Goal: Transaction & Acquisition: Purchase product/service

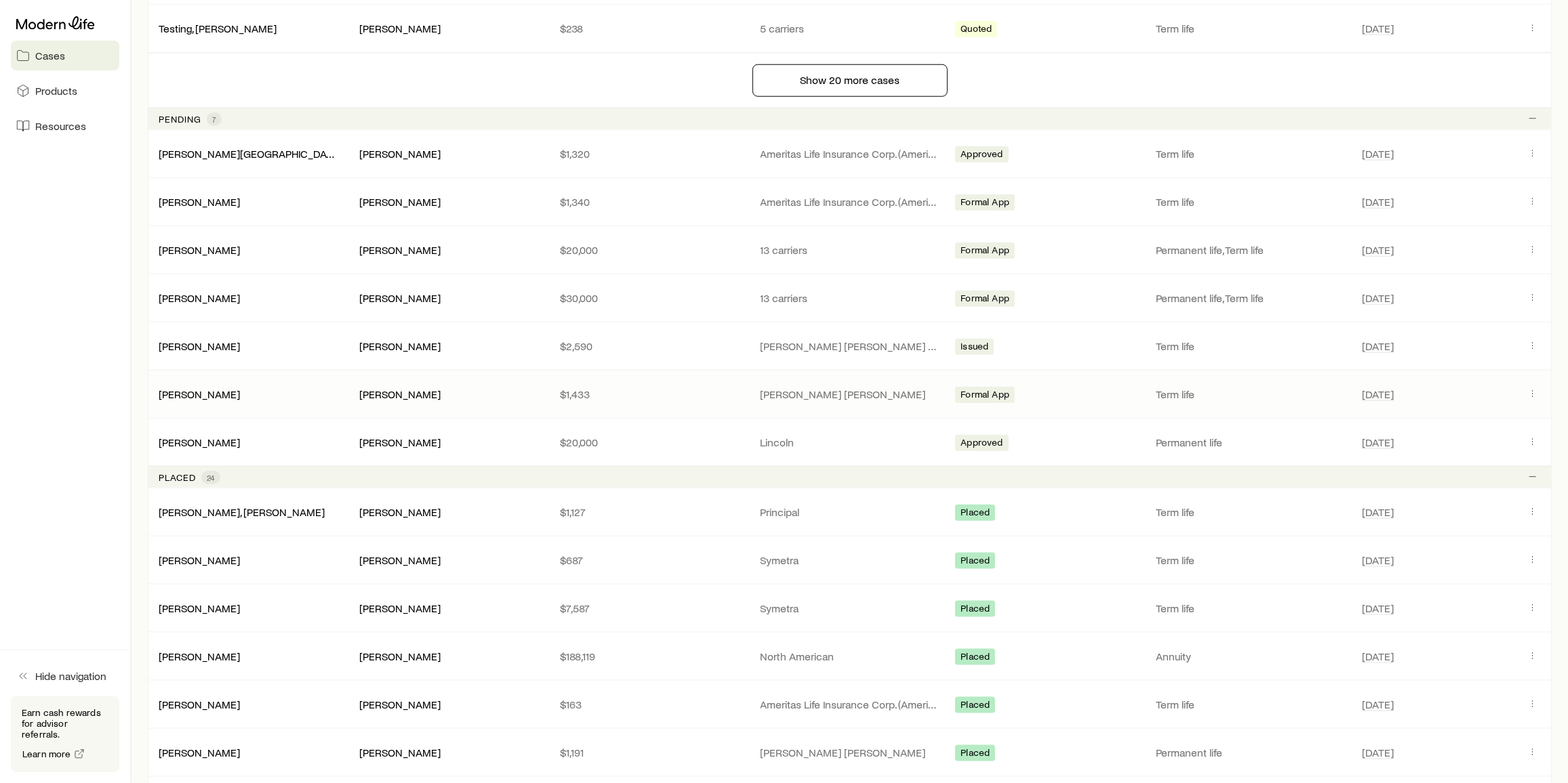
scroll to position [1223, 0]
click at [193, 248] on div "[PERSON_NAME] [PERSON_NAME] $20,000 13 carriers Formal App Permanent life, Term…" at bounding box center [850, 251] width 1404 height 47
click at [194, 243] on link "[PERSON_NAME]" at bounding box center [200, 249] width 81 height 13
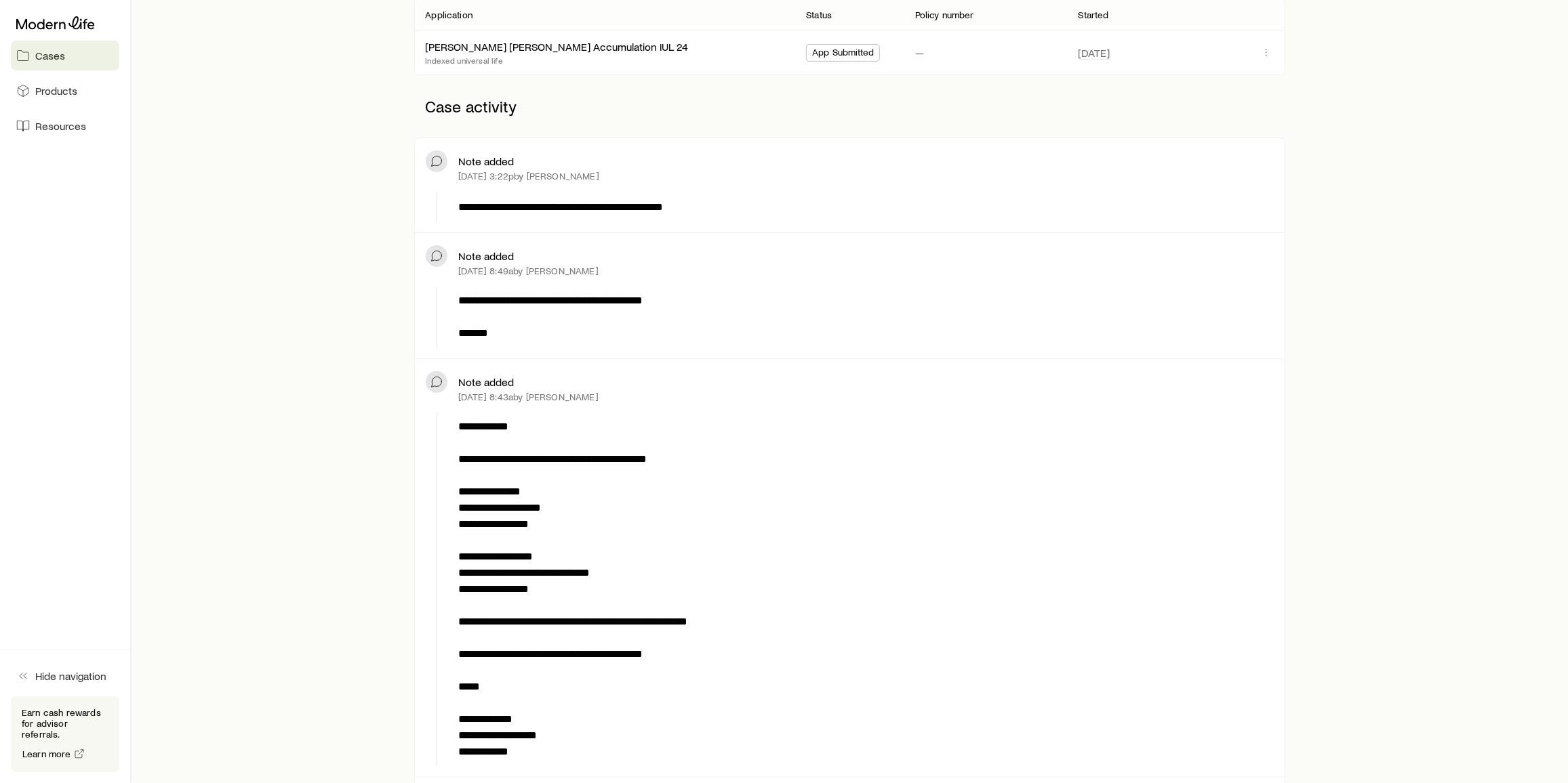
scroll to position [258, 0]
drag, startPoint x: 713, startPoint y: 329, endPoint x: 288, endPoint y: 374, distance: 427.4
click at [288, 374] on div "**********" at bounding box center [850, 657] width 1393 height 1443
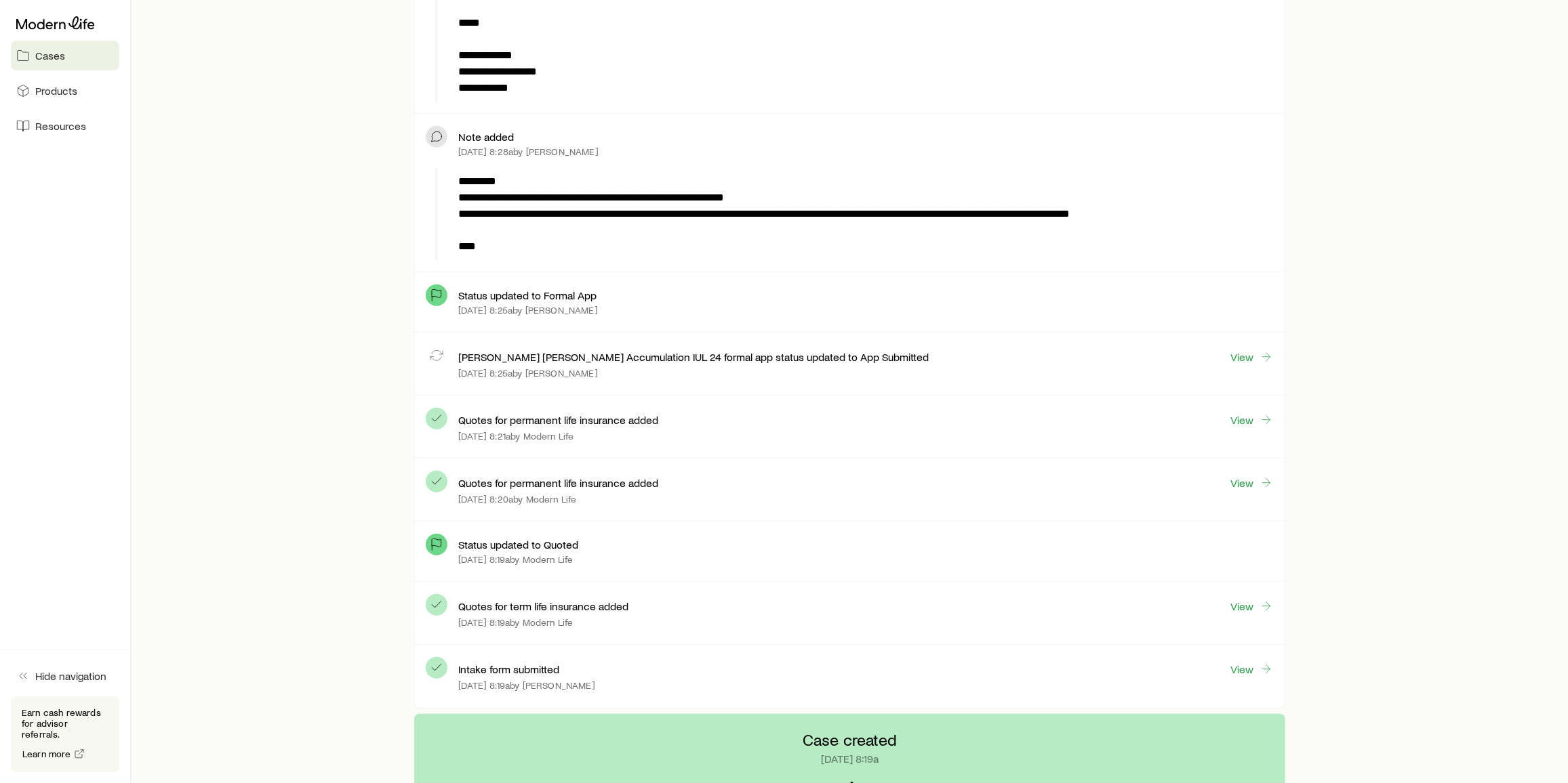
scroll to position [922, 0]
click at [788, 354] on link "View" at bounding box center [1252, 357] width 44 height 16
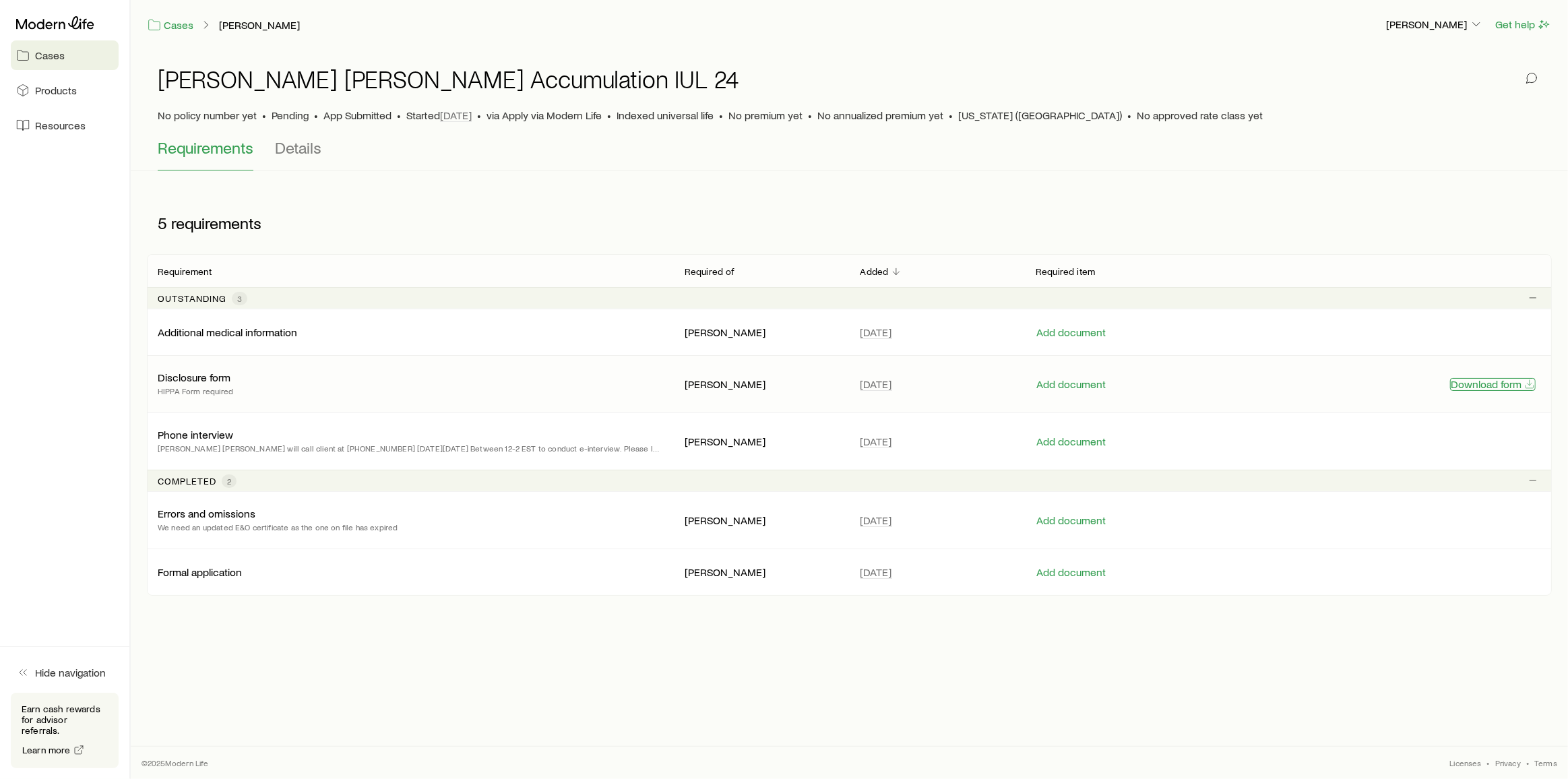
click at [783, 381] on button "Download form" at bounding box center [1493, 384] width 85 height 13
click at [783, 382] on button "Add document" at bounding box center [1071, 384] width 71 height 13
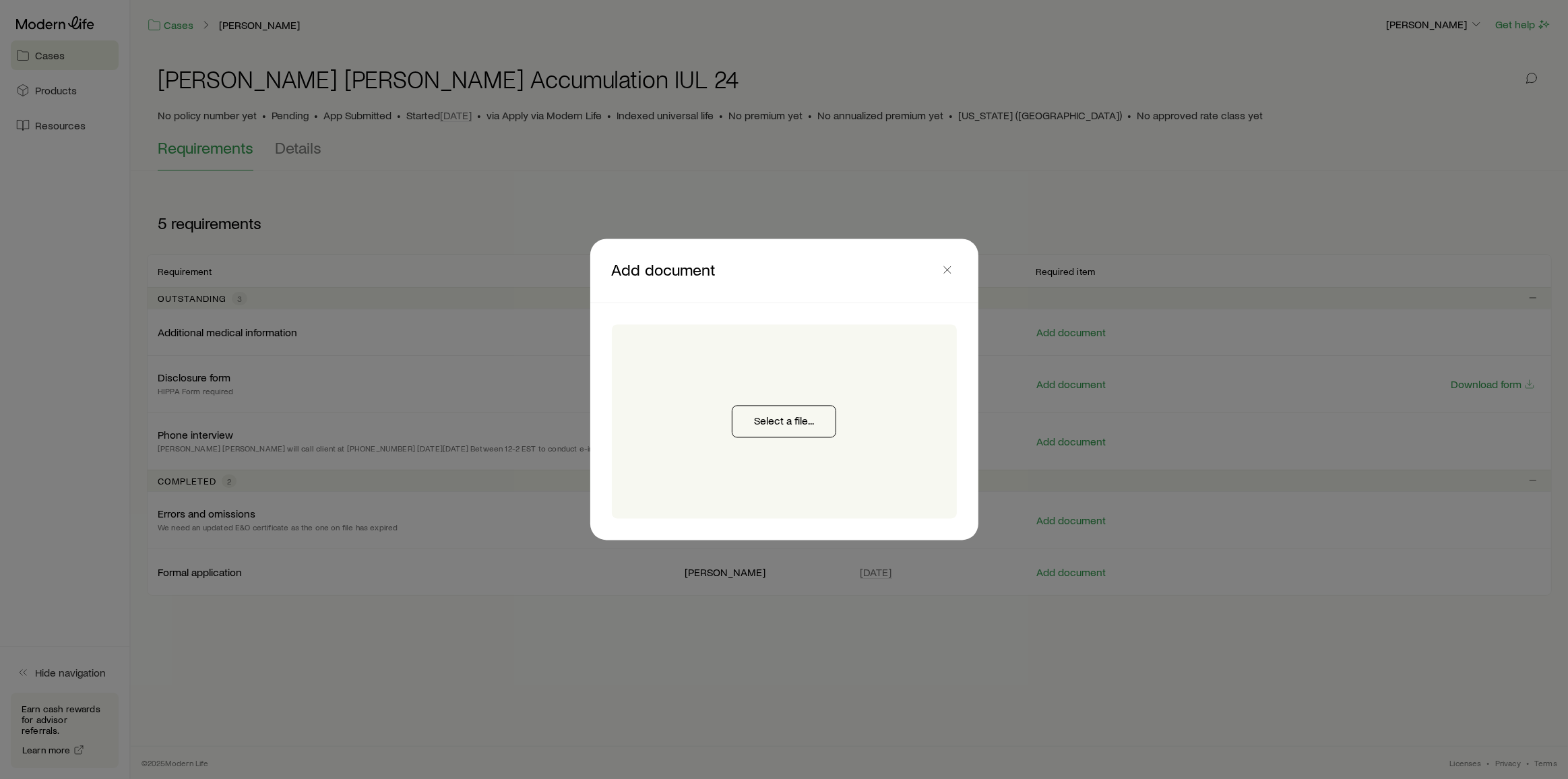
click at [759, 186] on div at bounding box center [784, 390] width 1568 height 779
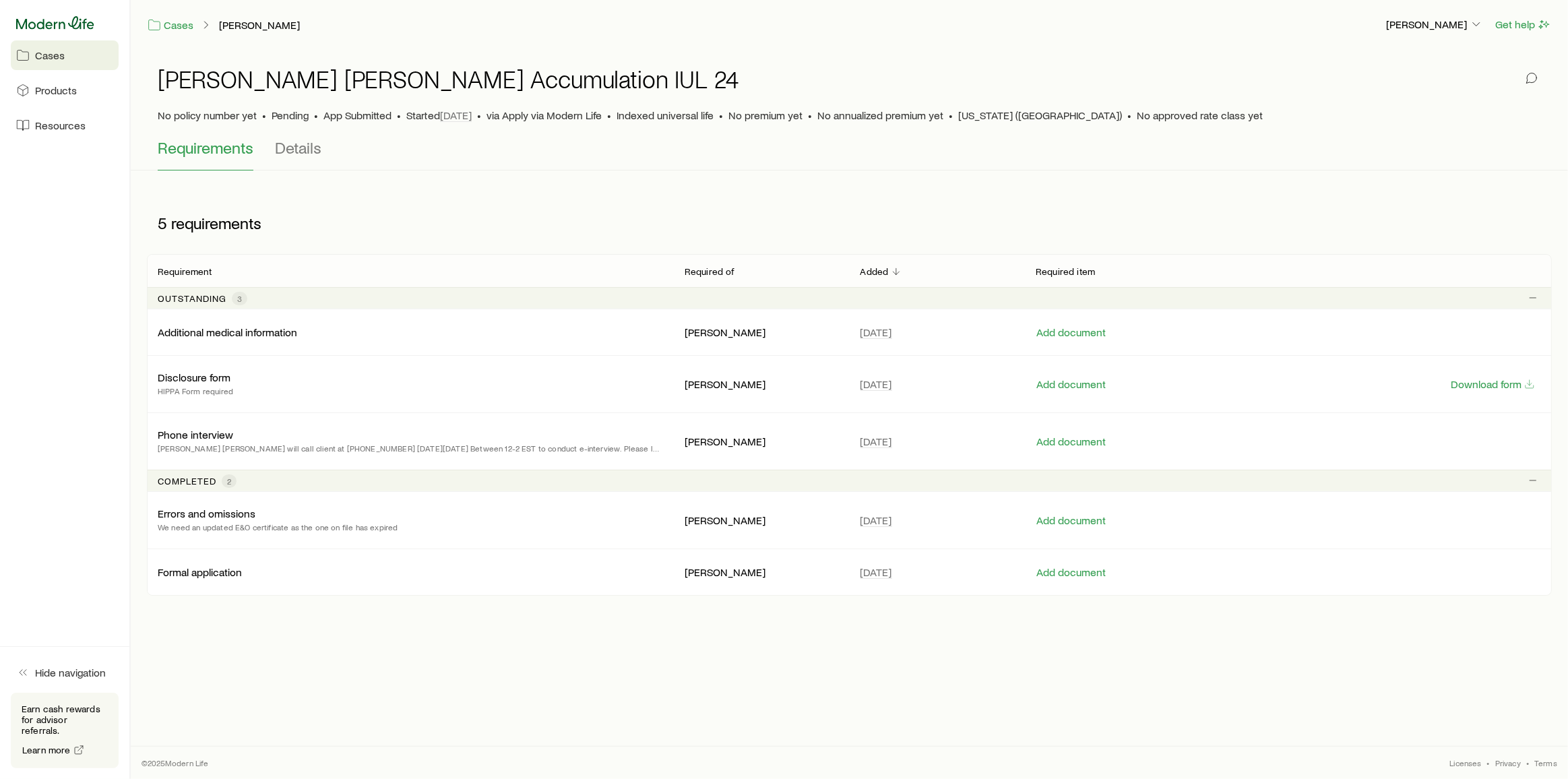
click at [58, 27] on icon at bounding box center [55, 23] width 78 height 13
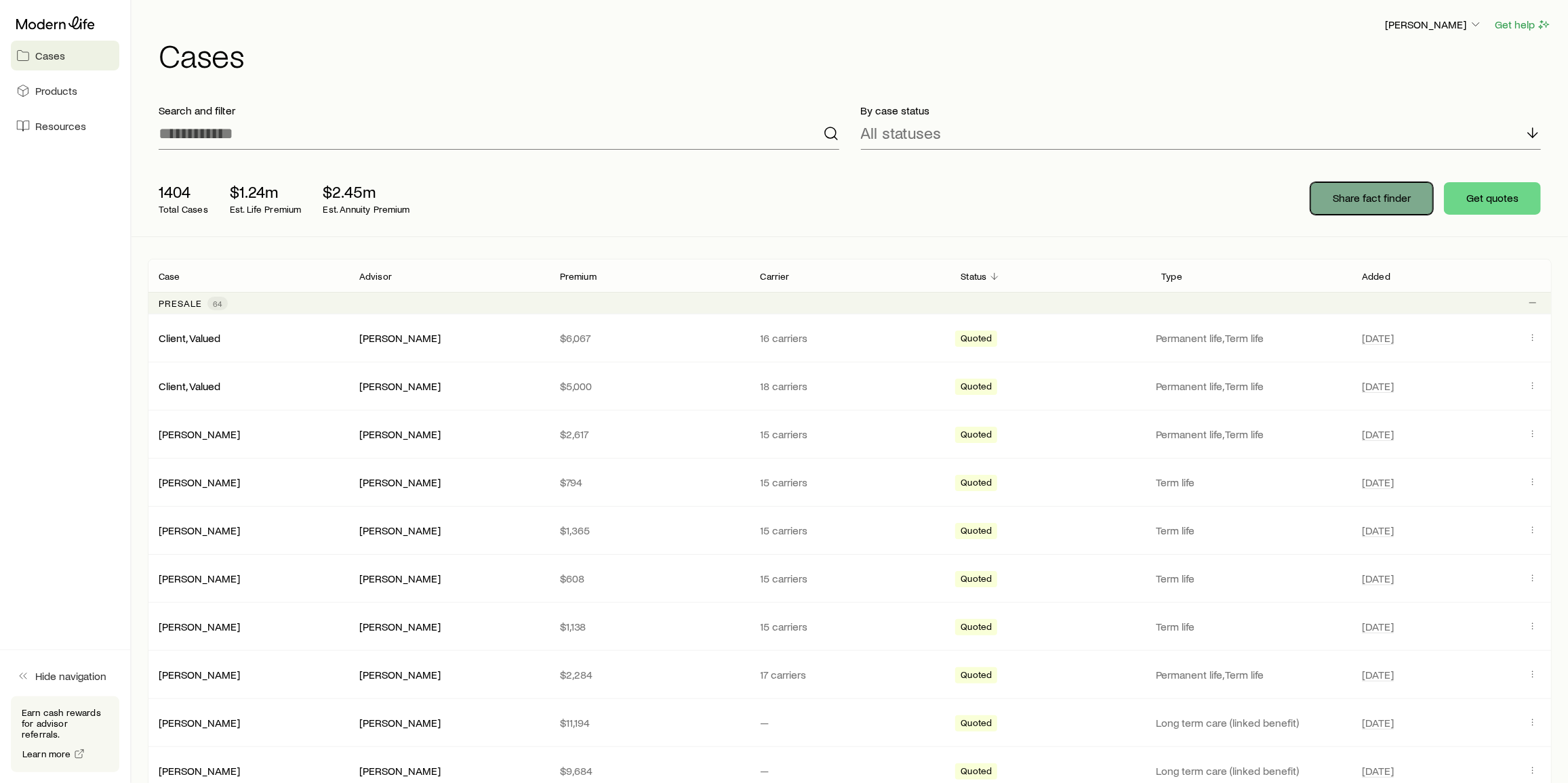
click at [788, 197] on p "Share fact finder" at bounding box center [1371, 198] width 78 height 14
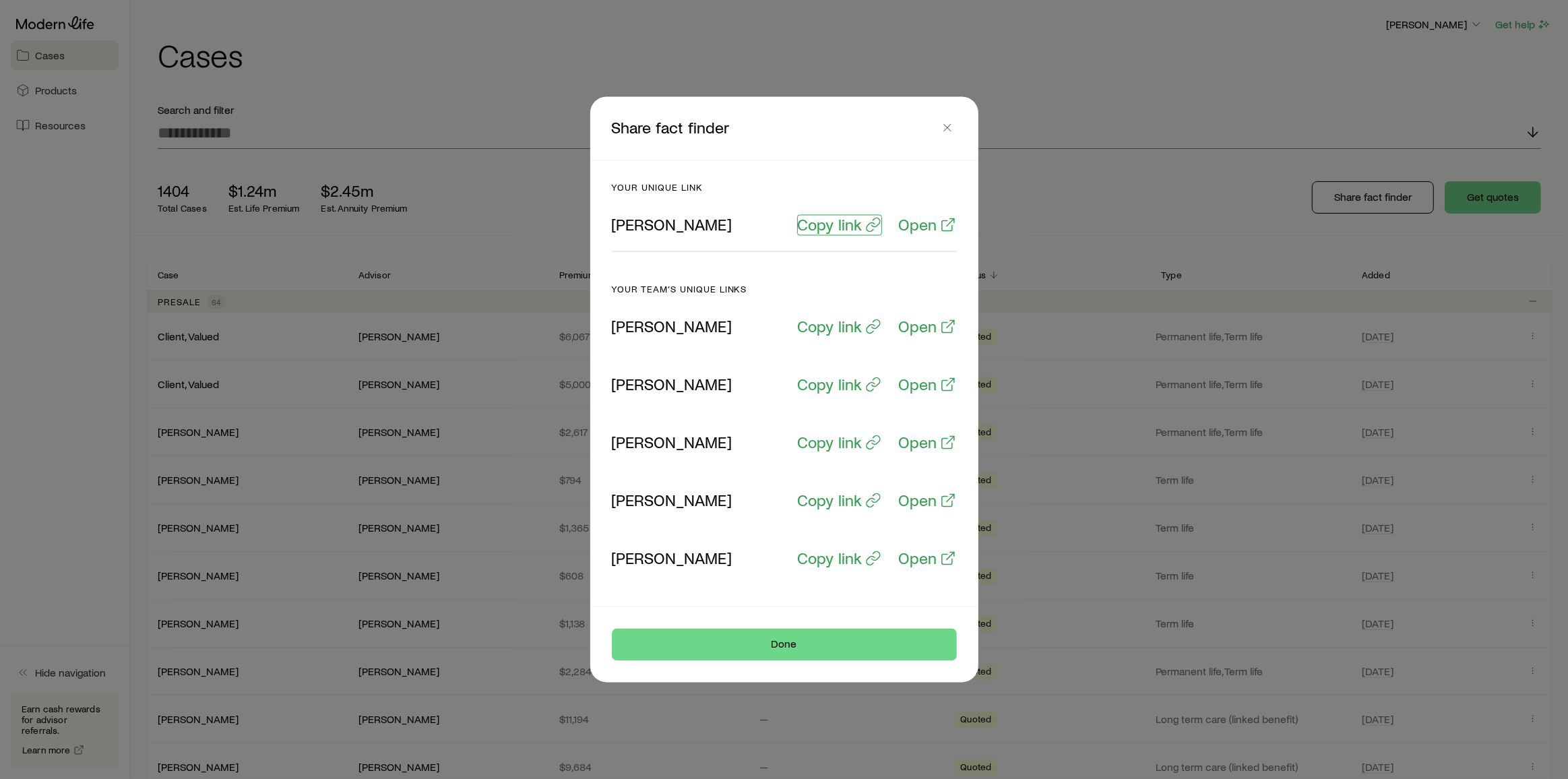
click at [783, 226] on p "Copy link" at bounding box center [830, 225] width 64 height 19
click at [783, 109] on div at bounding box center [784, 390] width 1568 height 779
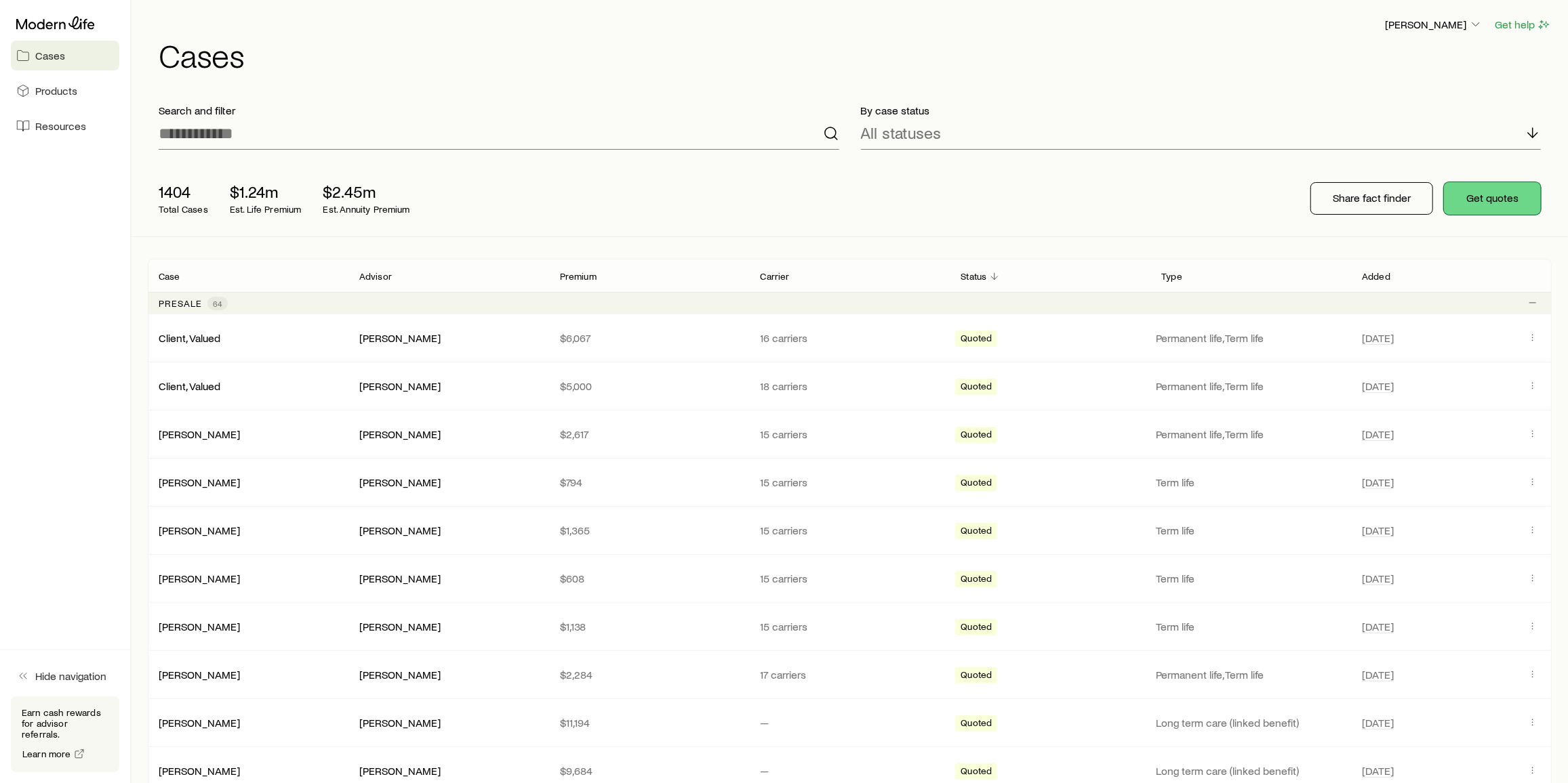
click at [788, 212] on button "Get quotes" at bounding box center [1492, 198] width 97 height 32
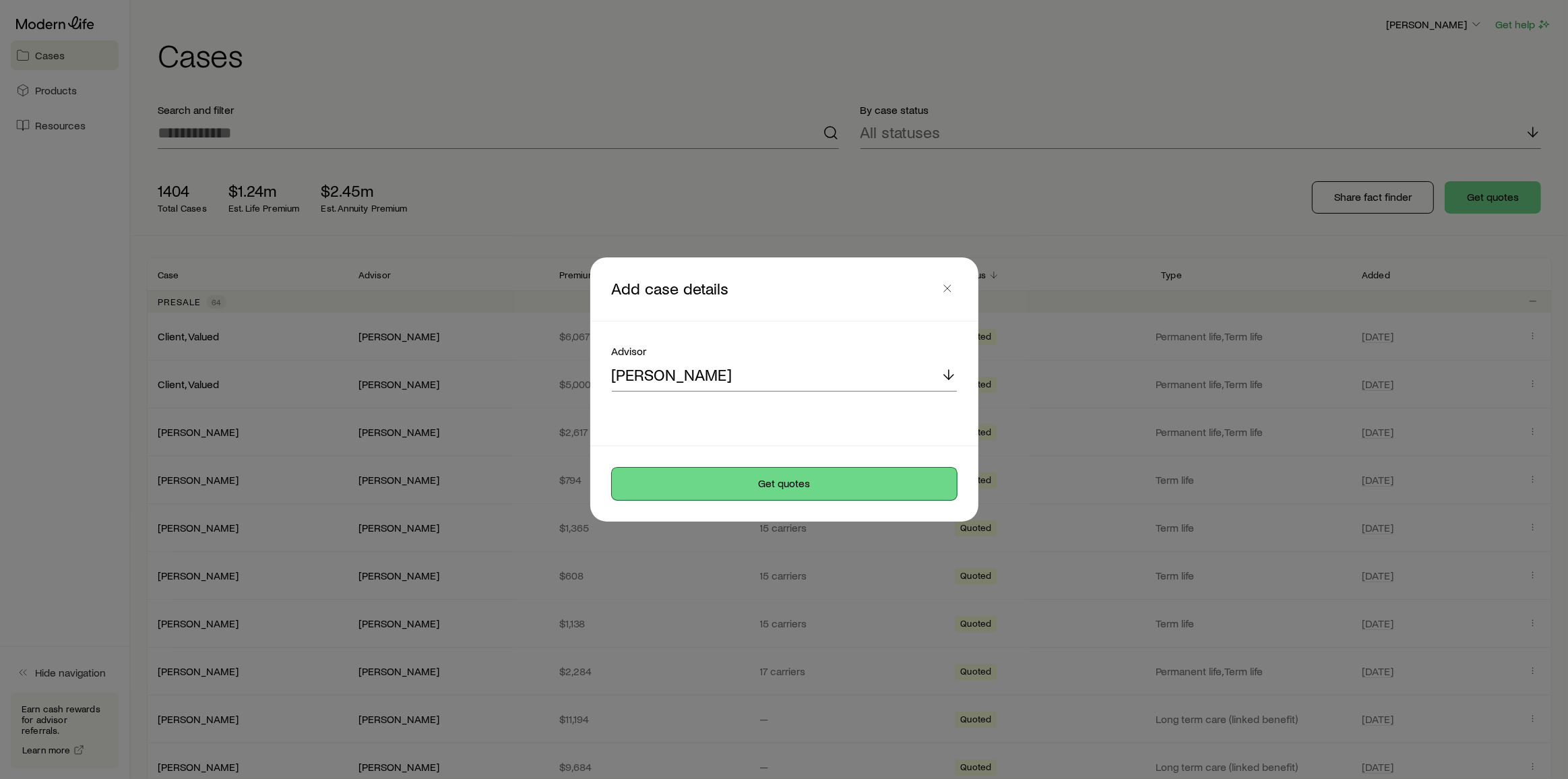
click at [774, 387] on button "Get quotes" at bounding box center [784, 484] width 345 height 32
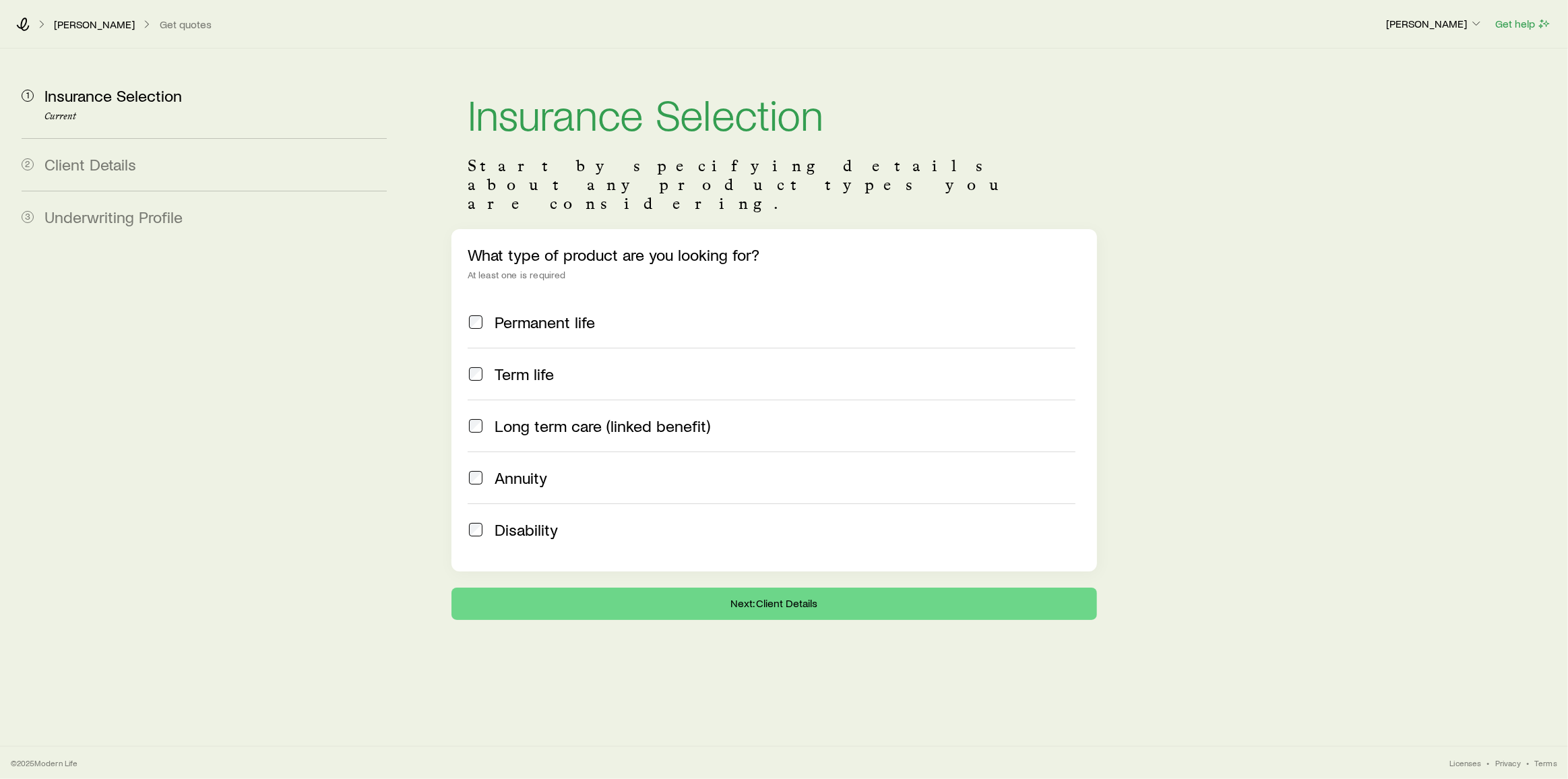
click at [538, 365] on span "Term life" at bounding box center [524, 374] width 59 height 19
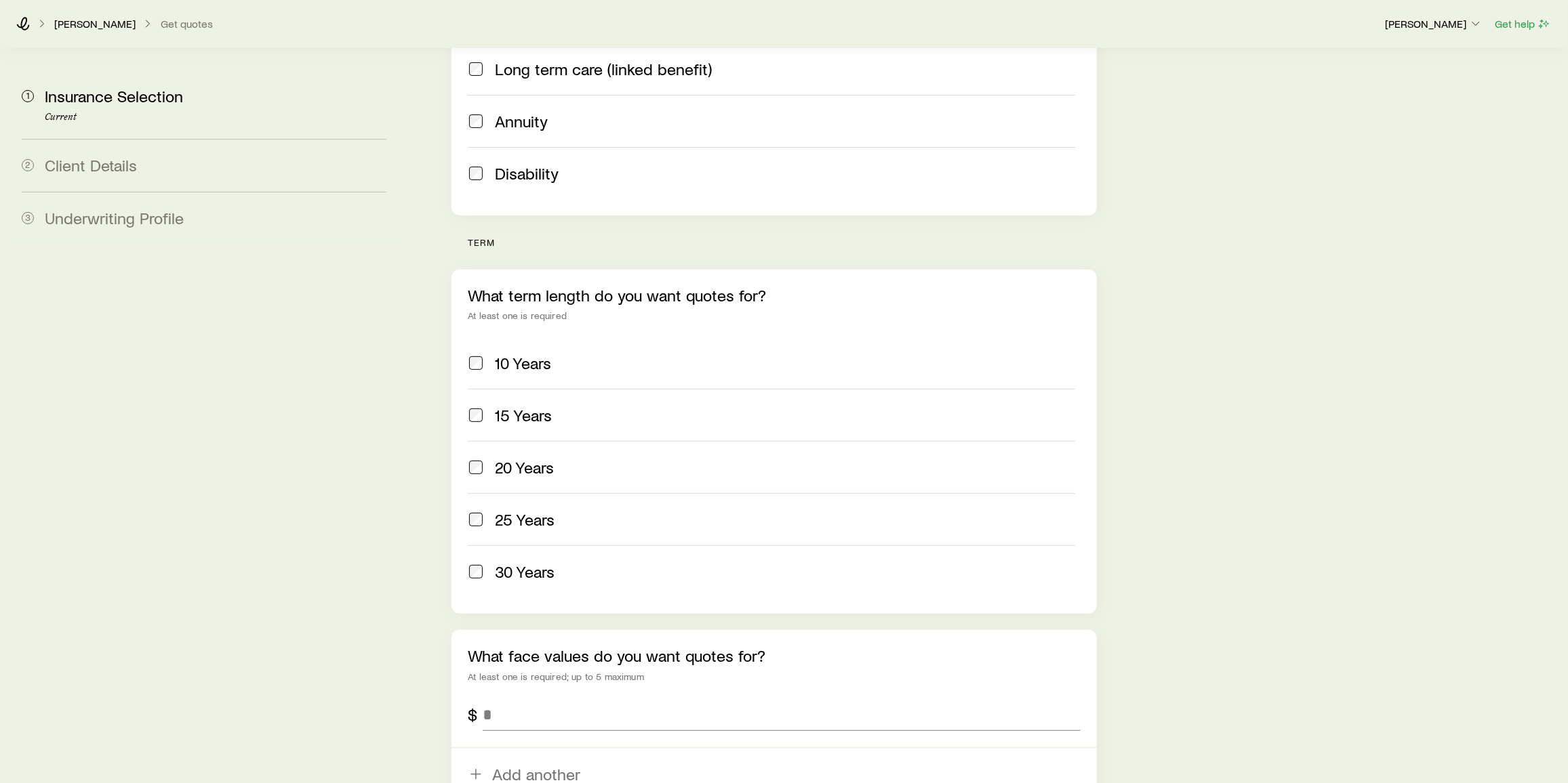
scroll to position [386, 0]
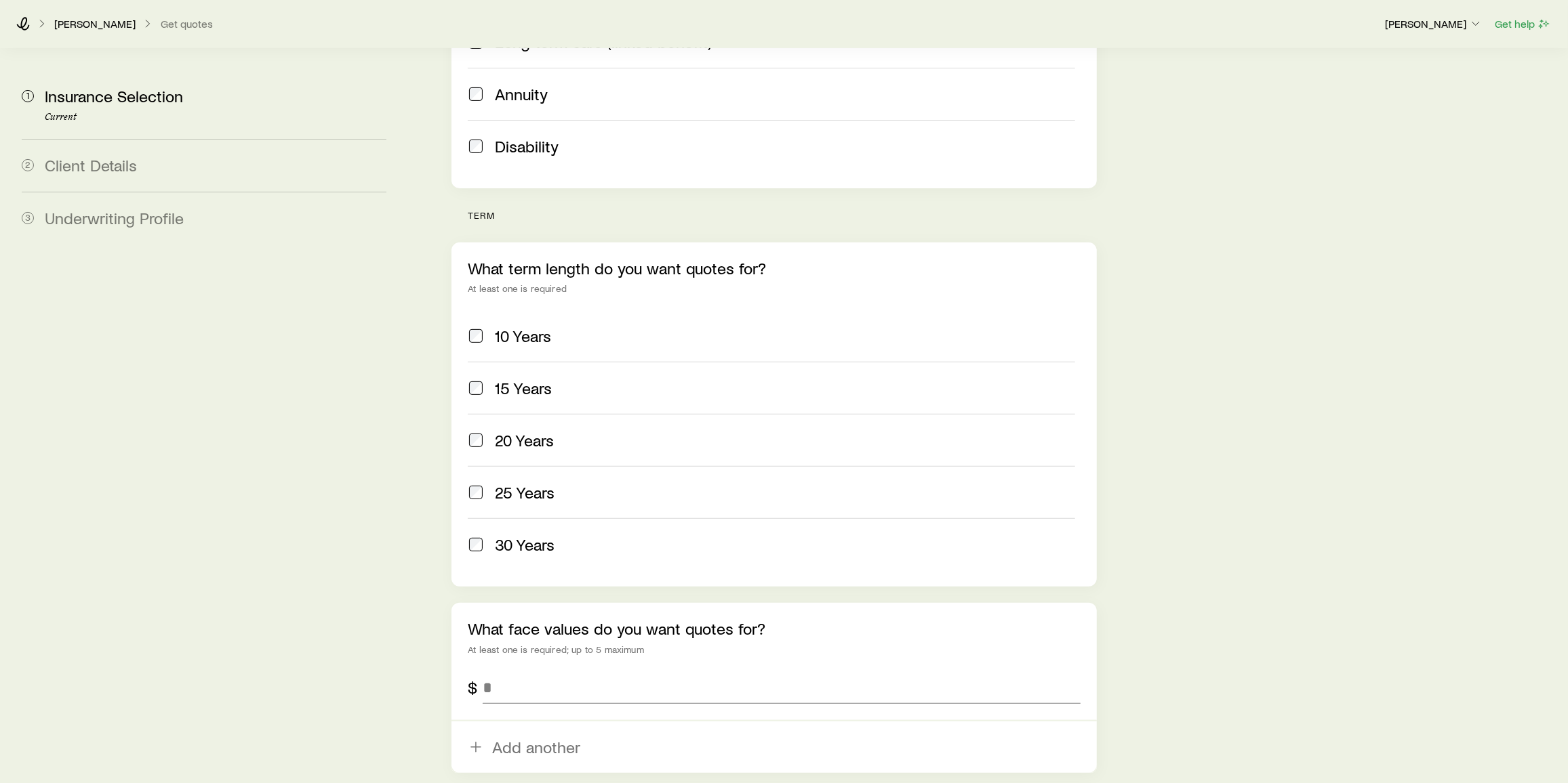
click at [552, 388] on span "20 Years" at bounding box center [524, 440] width 59 height 19
click at [548, 388] on span "25 Years" at bounding box center [524, 492] width 59 height 19
click at [556, 388] on label "30 Years" at bounding box center [771, 544] width 607 height 52
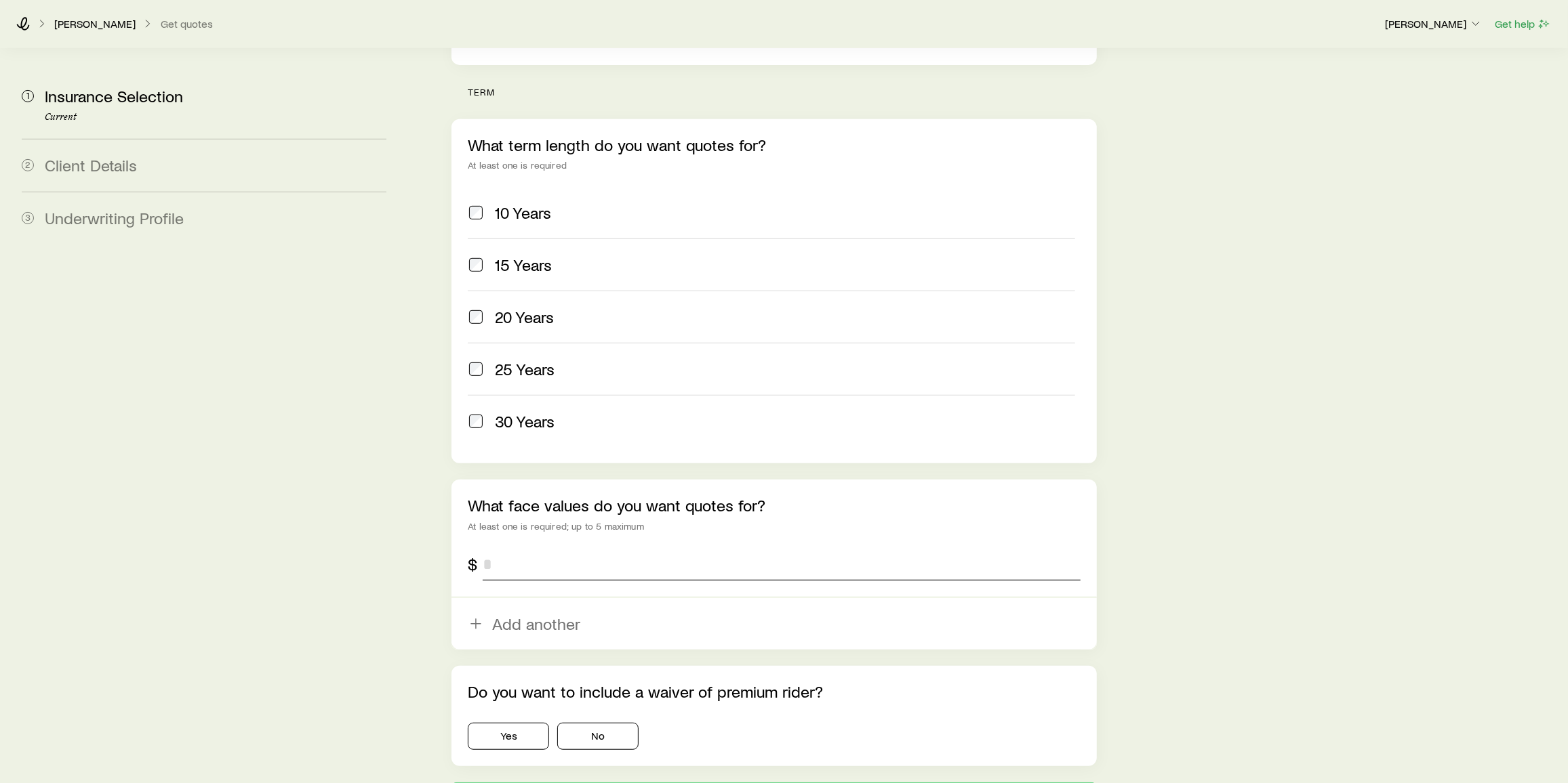
click at [529, 388] on input "tel" at bounding box center [782, 564] width 598 height 32
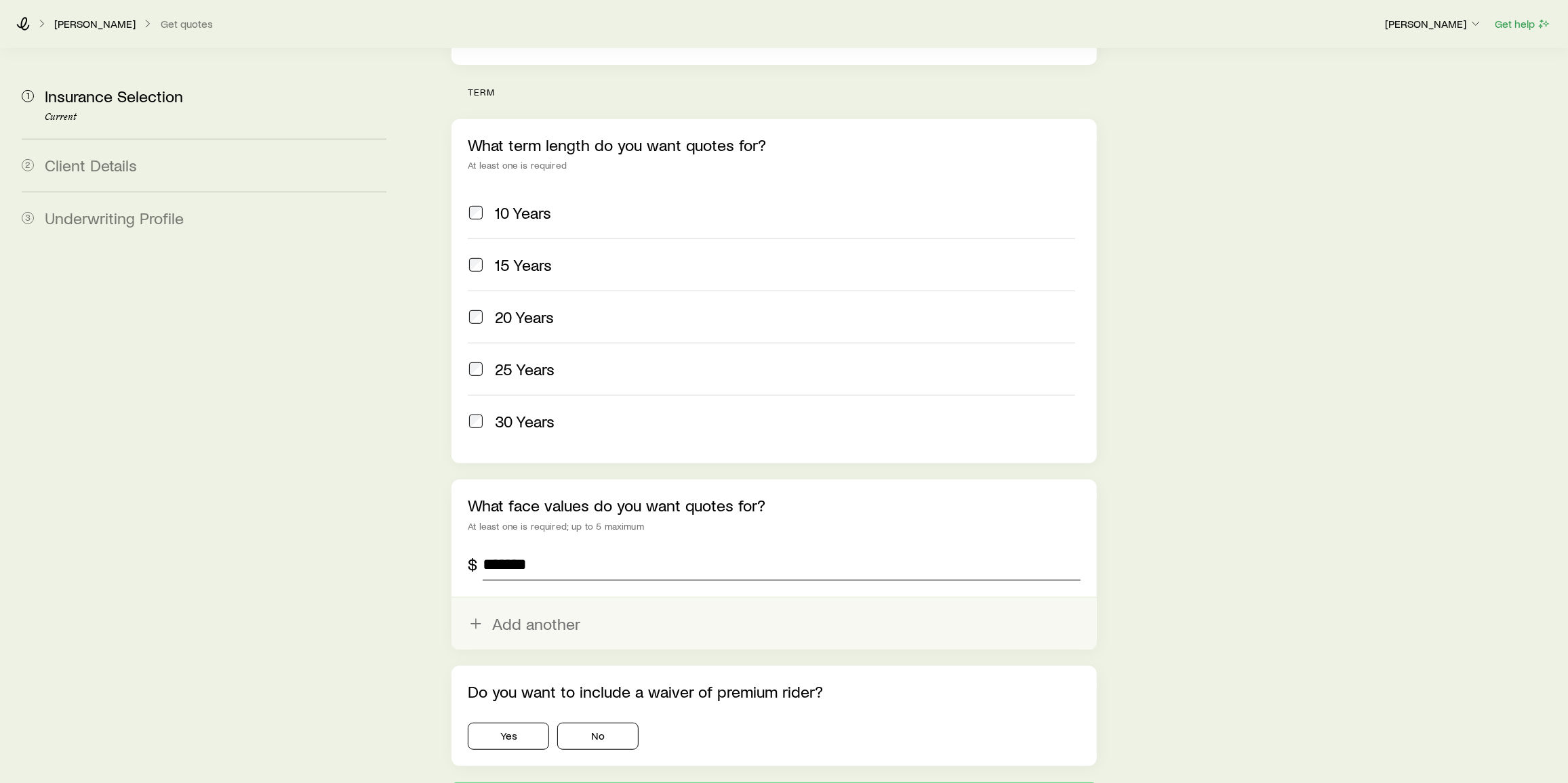
type input "*******"
click at [530, 388] on button "Add another" at bounding box center [773, 624] width 645 height 51
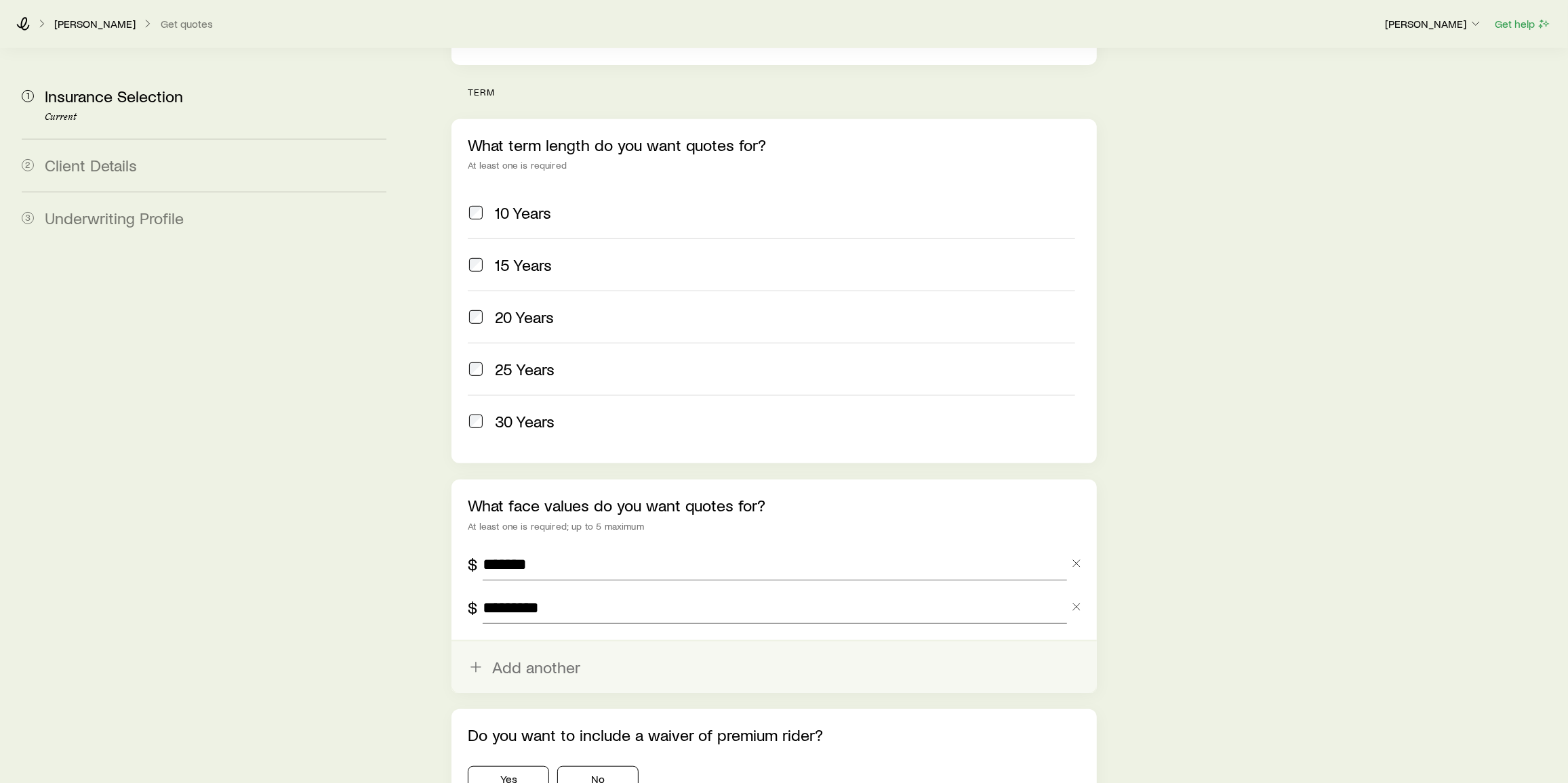
type input "*********"
click at [532, 388] on button "Add another" at bounding box center [773, 667] width 645 height 51
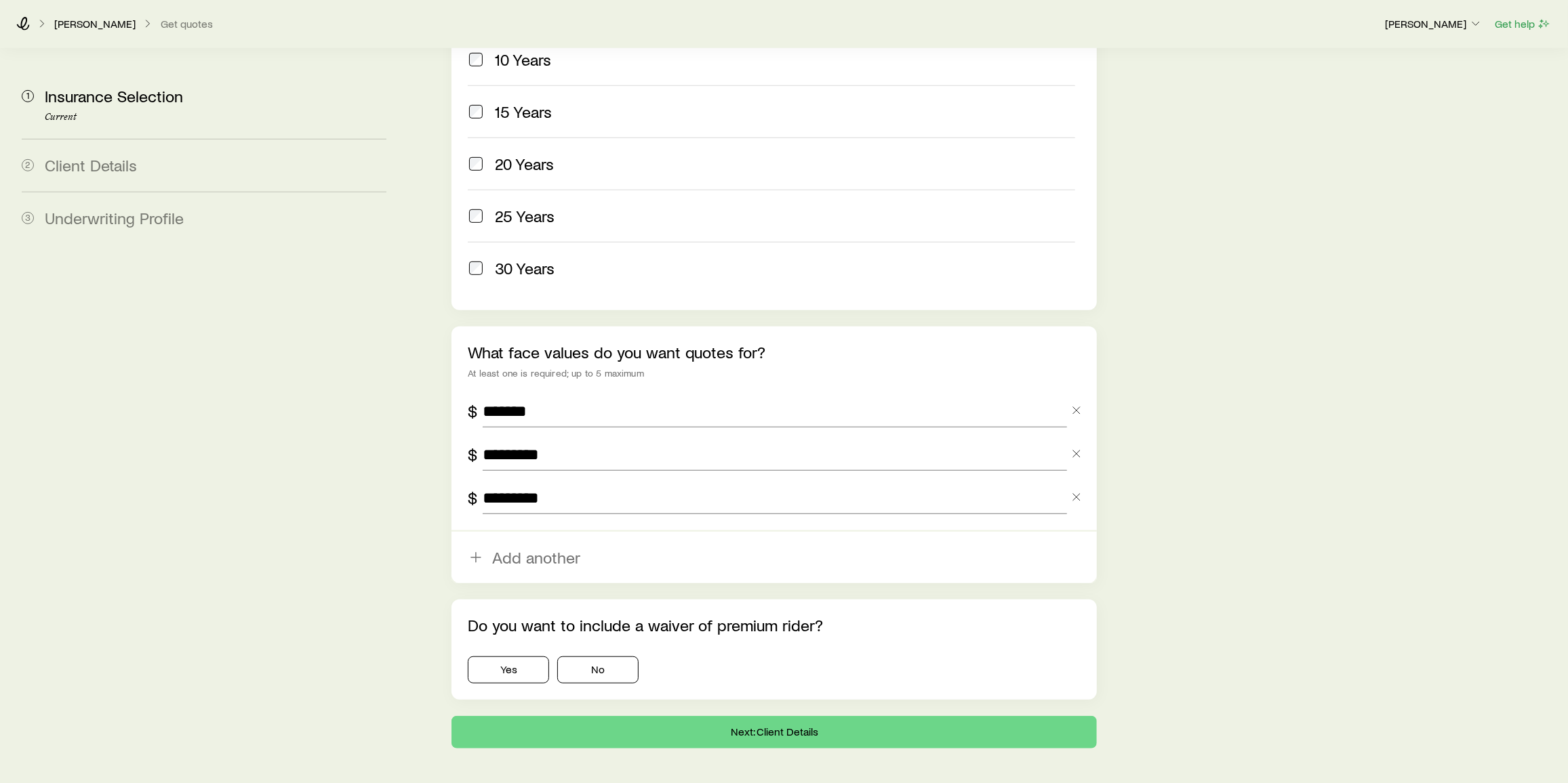
scroll to position [664, 0]
type input "*********"
click at [514, 388] on button "Yes" at bounding box center [508, 669] width 81 height 27
click at [599, 388] on button "Next: Client Details" at bounding box center [773, 731] width 645 height 32
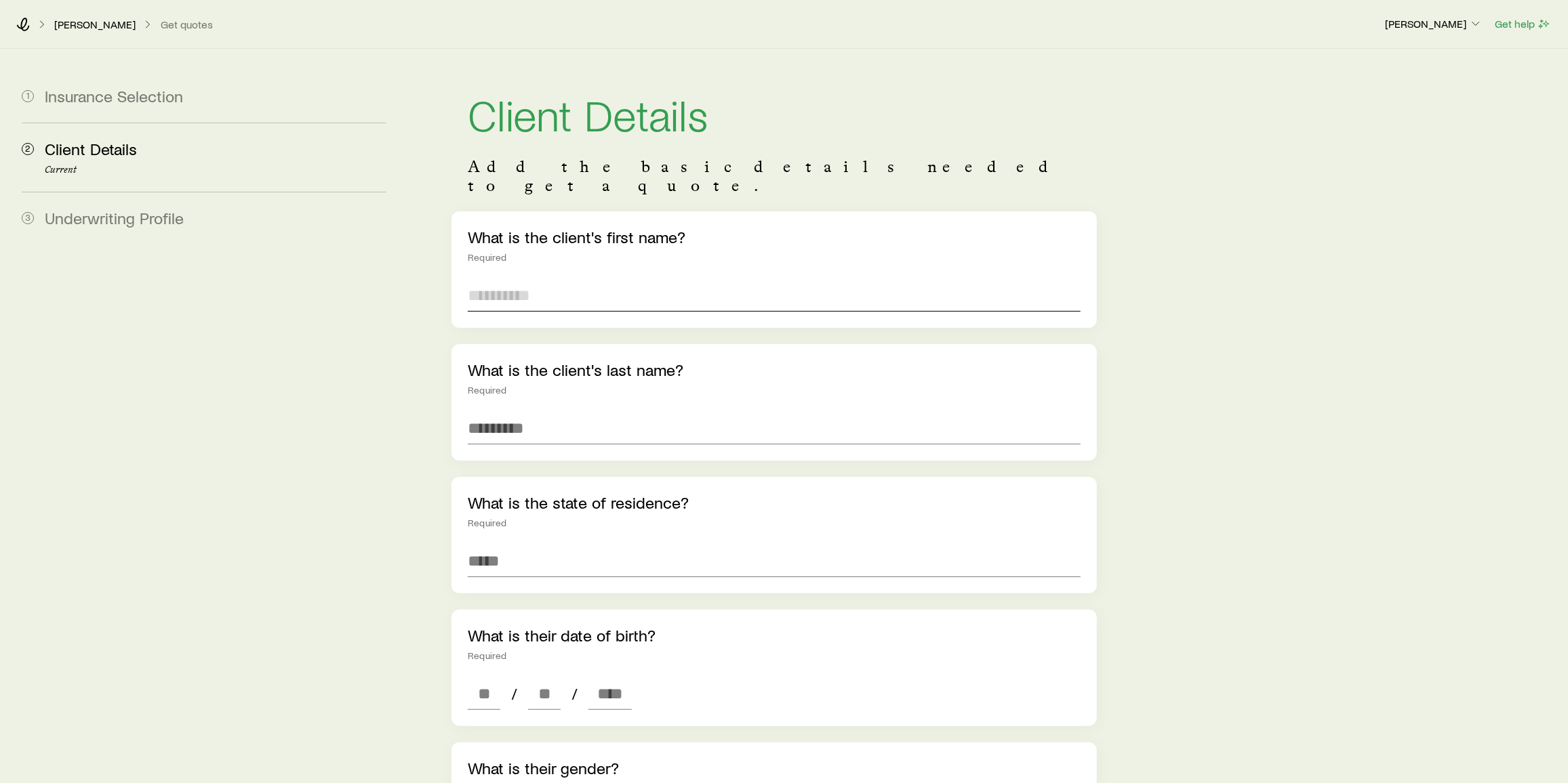
click at [541, 279] on input "text" at bounding box center [774, 295] width 613 height 32
type input "******"
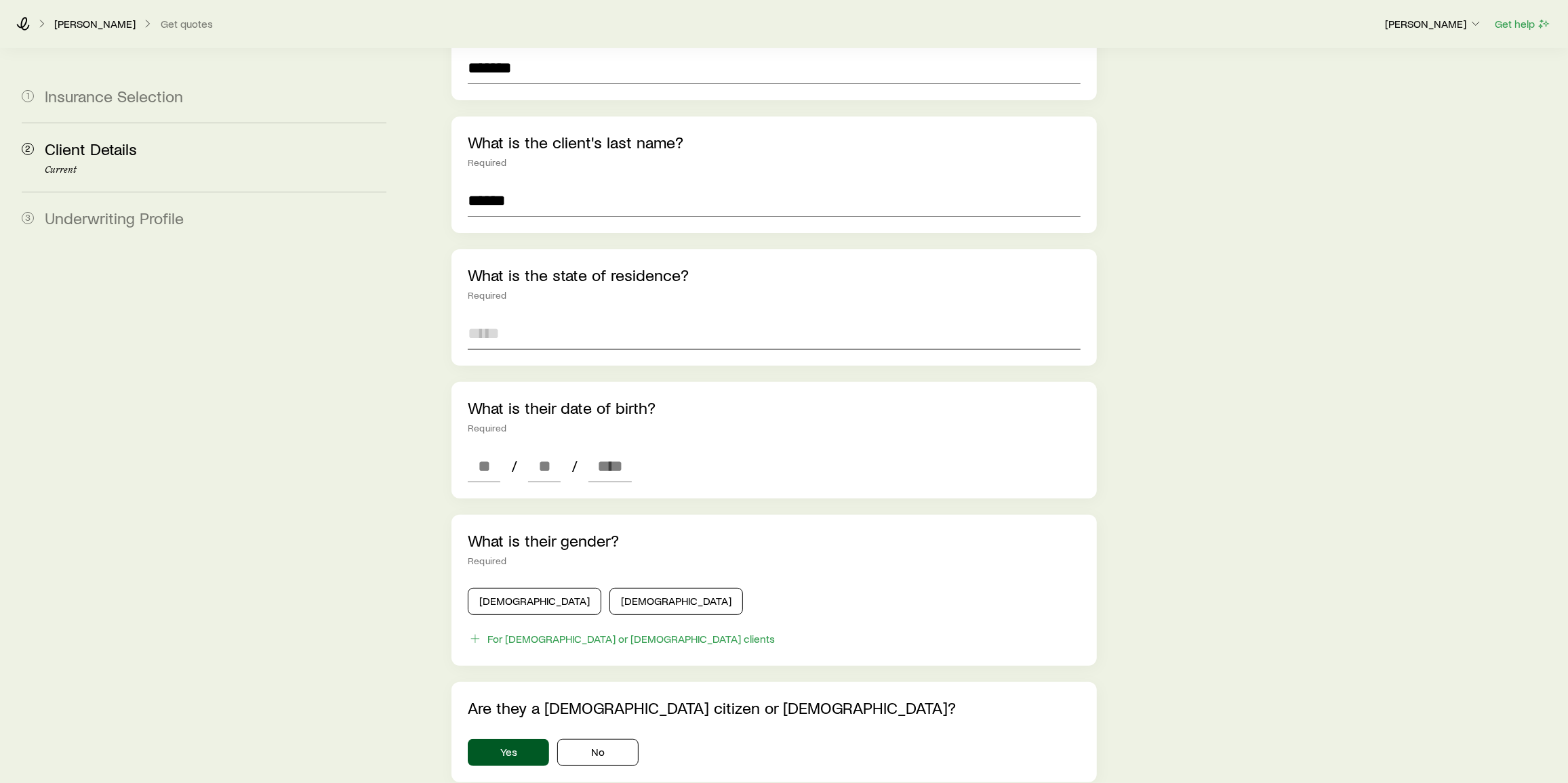
scroll to position [246, 0]
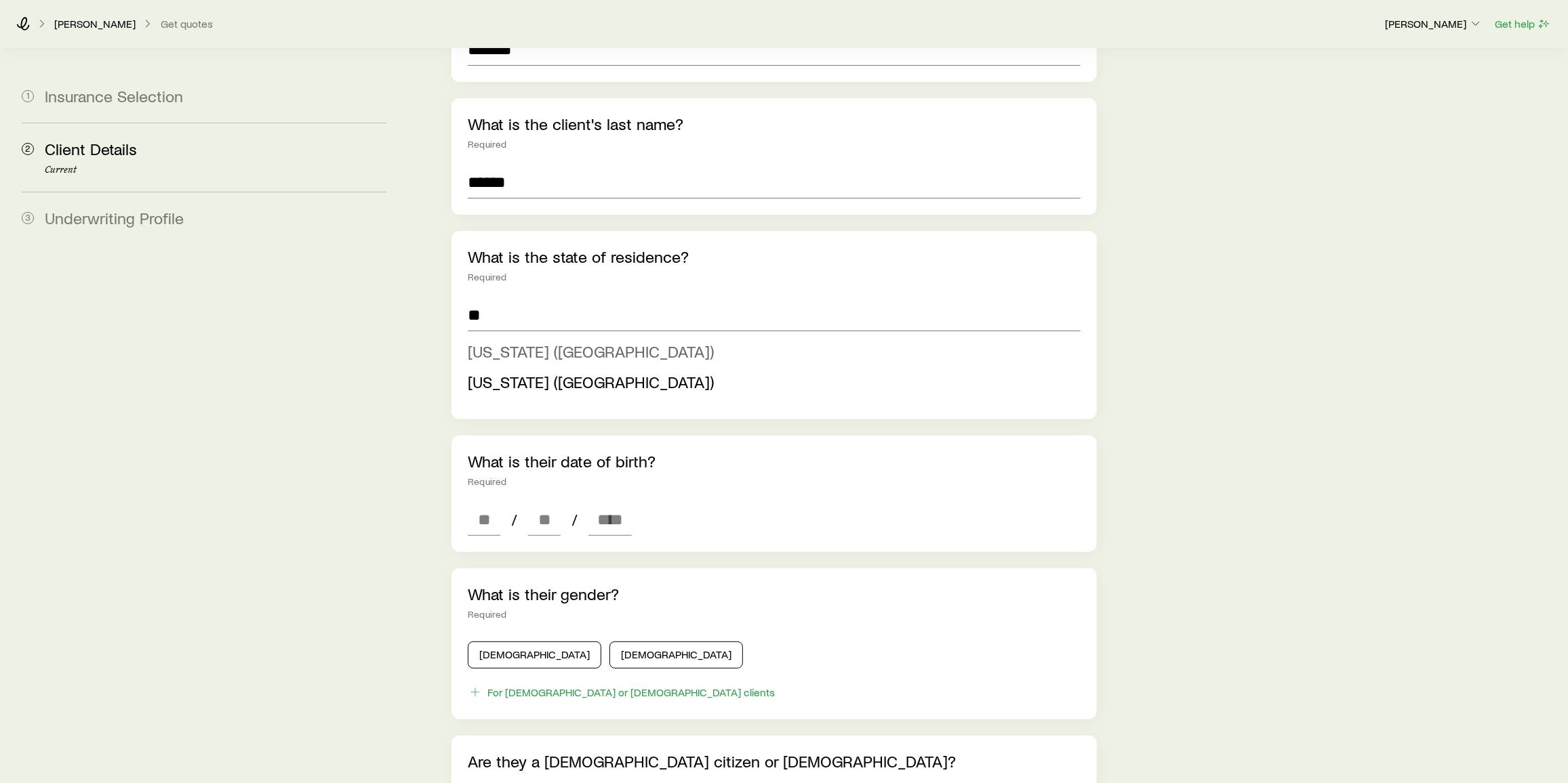
click at [546, 342] on span "[US_STATE] ([GEOGRAPHIC_DATA])" at bounding box center [590, 352] width 246 height 20
type input "**********"
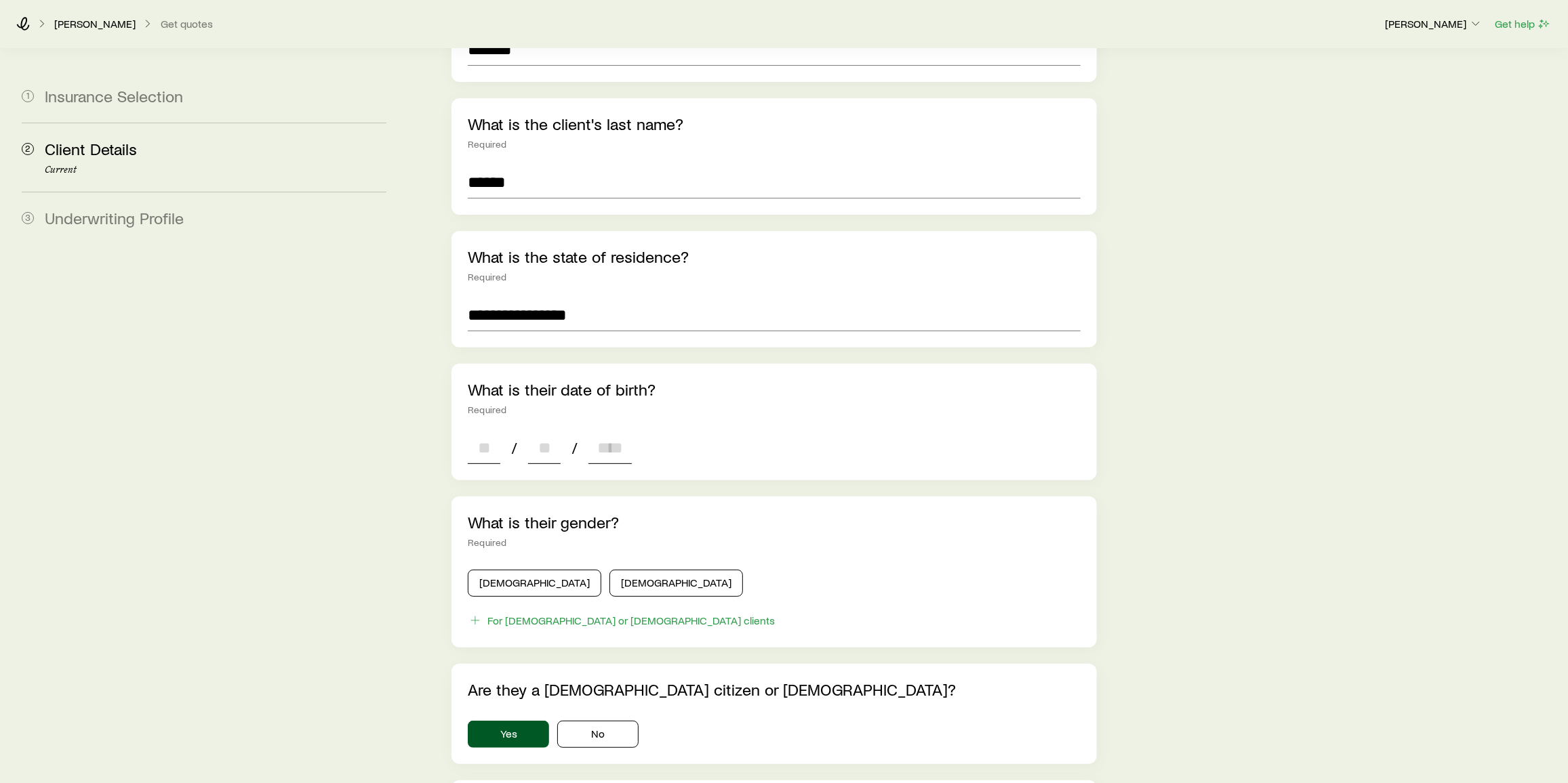
click at [494, 388] on input at bounding box center [484, 447] width 32 height 32
type input "**"
type input "****"
type input "*"
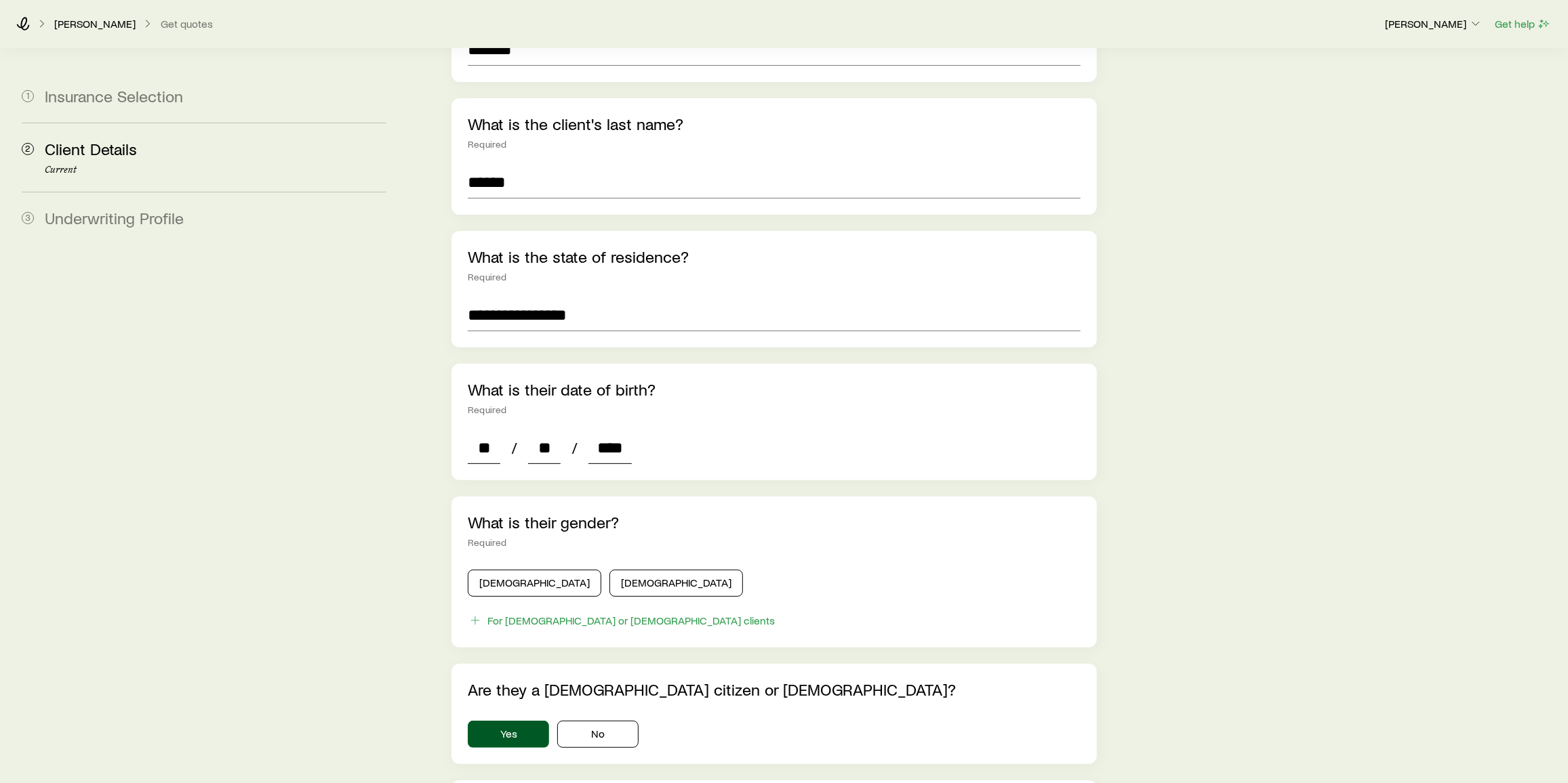
type input "*"
type input "****"
click at [505, 388] on button "[DEMOGRAPHIC_DATA]" at bounding box center [534, 583] width 133 height 27
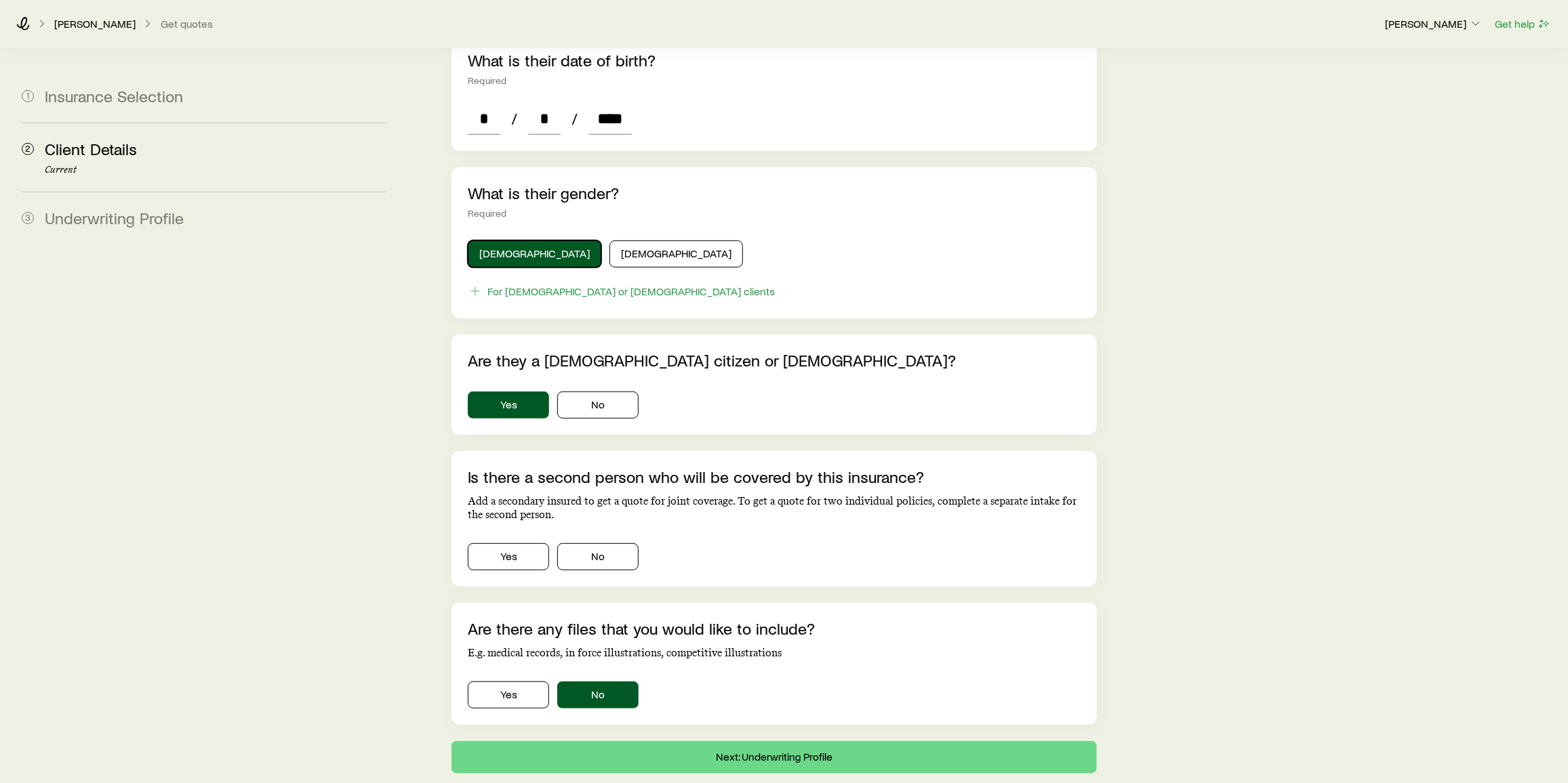
scroll to position [622, 0]
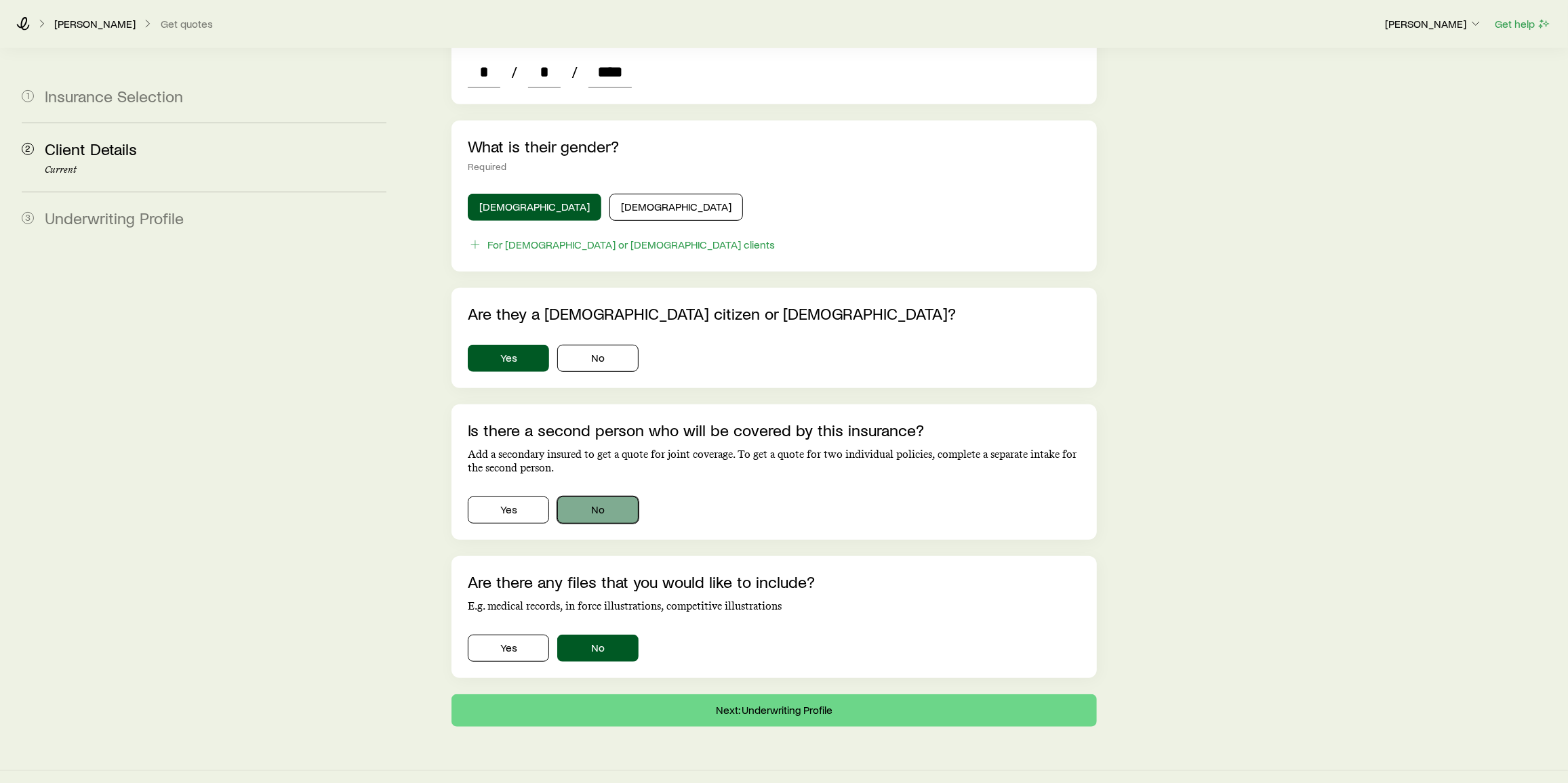
click at [615, 388] on button "No" at bounding box center [598, 510] width 81 height 27
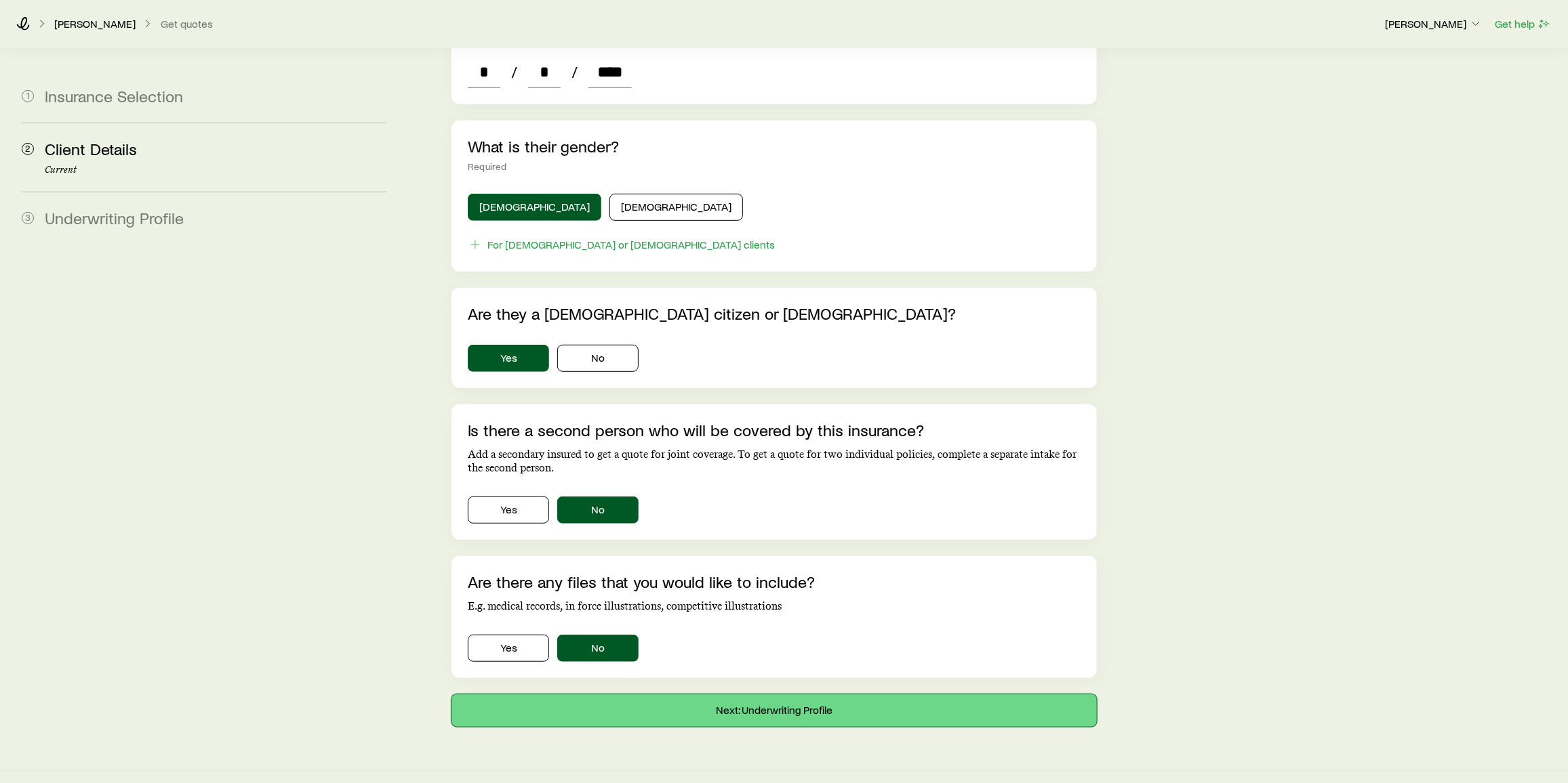
click at [755, 388] on button "Next: Underwriting Profile" at bounding box center [773, 711] width 645 height 32
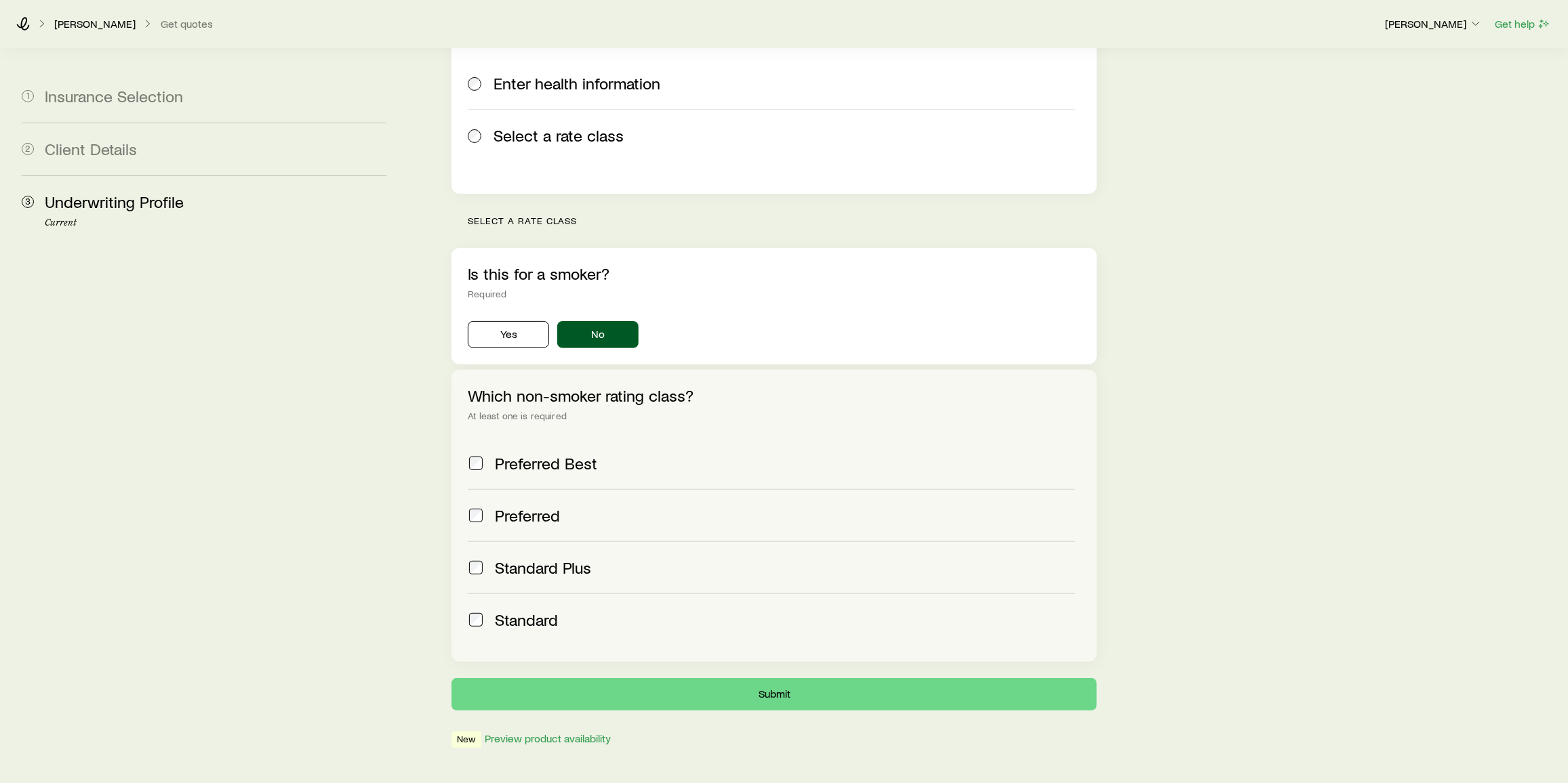
scroll to position [241, 0]
click at [598, 388] on div "Preferred" at bounding box center [785, 514] width 580 height 19
click at [627, 388] on div "Standard Plus" at bounding box center [785, 567] width 580 height 19
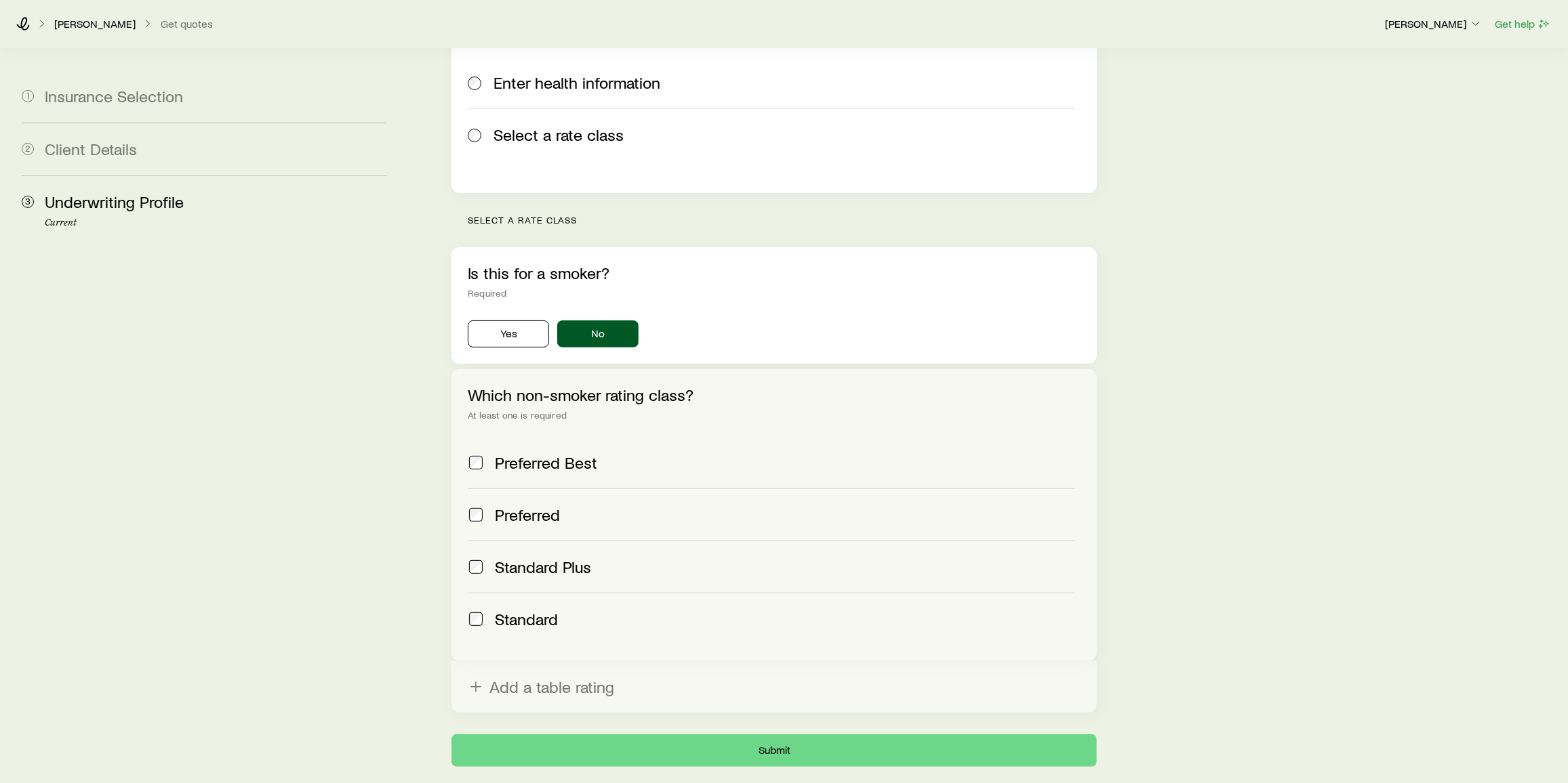
click at [568, 388] on label "Standard" at bounding box center [771, 619] width 607 height 52
click at [788, 388] on button "Submit" at bounding box center [773, 751] width 645 height 32
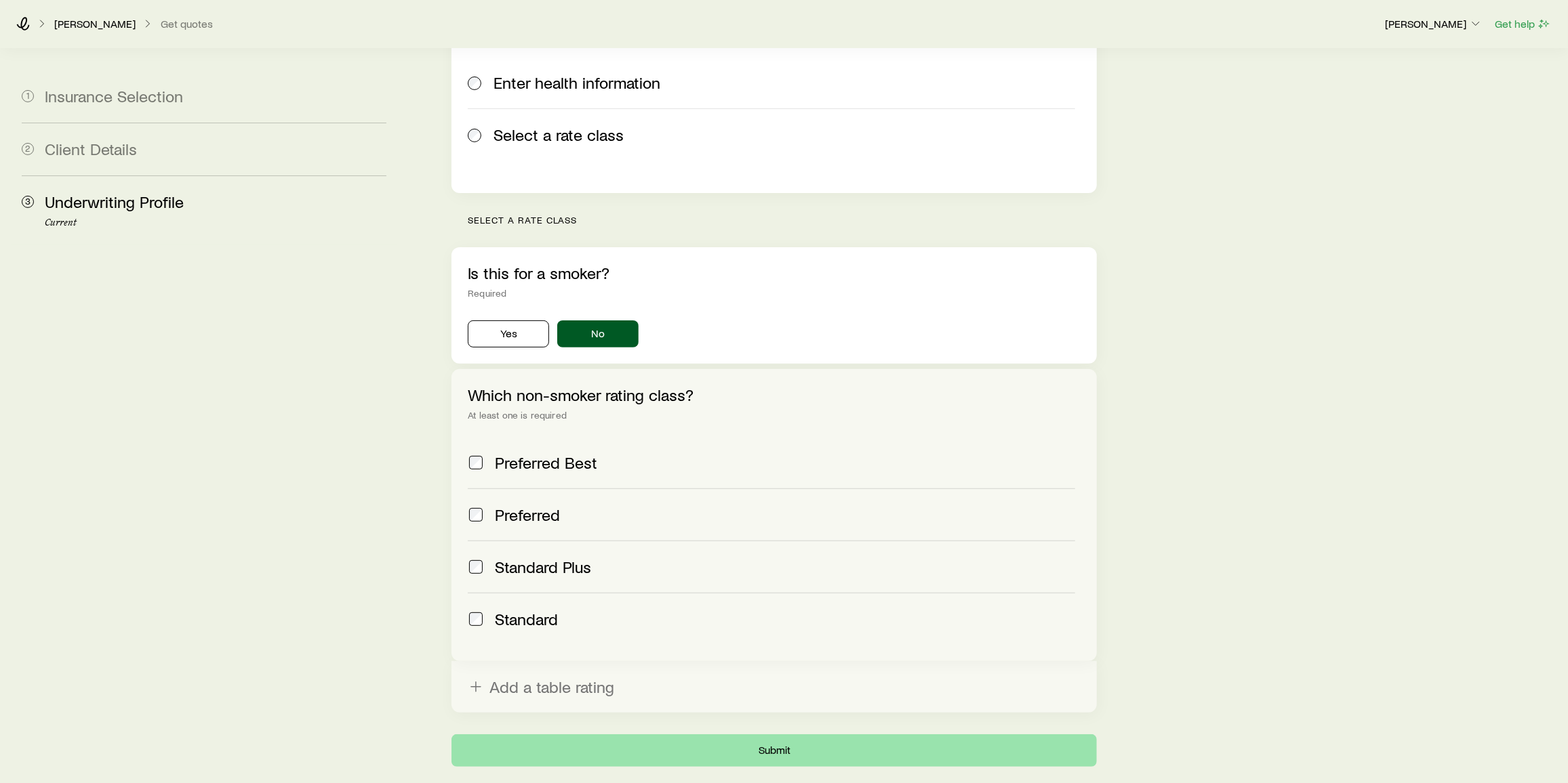
scroll to position [0, 0]
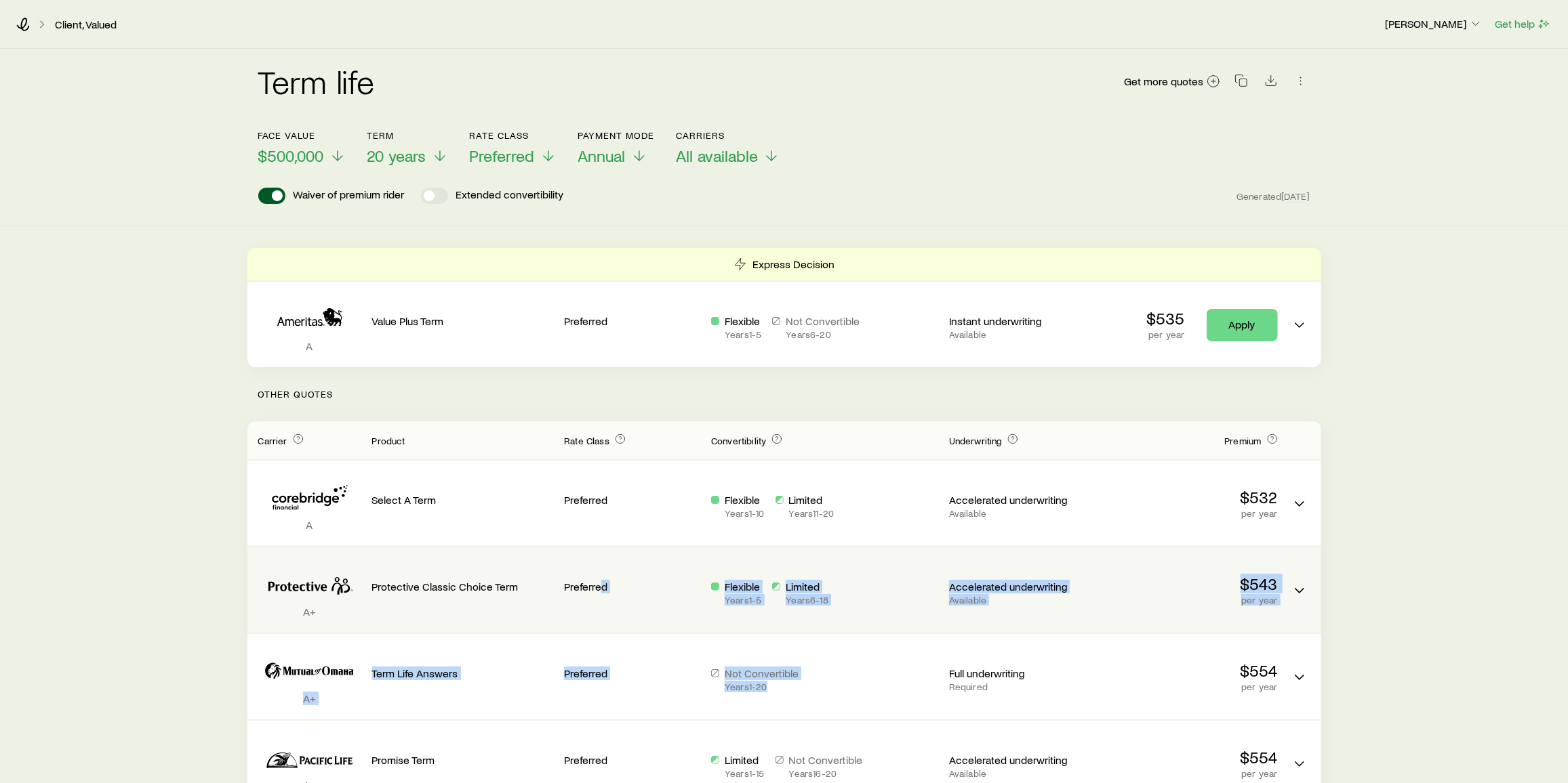
drag, startPoint x: 844, startPoint y: 695, endPoint x: 601, endPoint y: 626, distance: 252.6
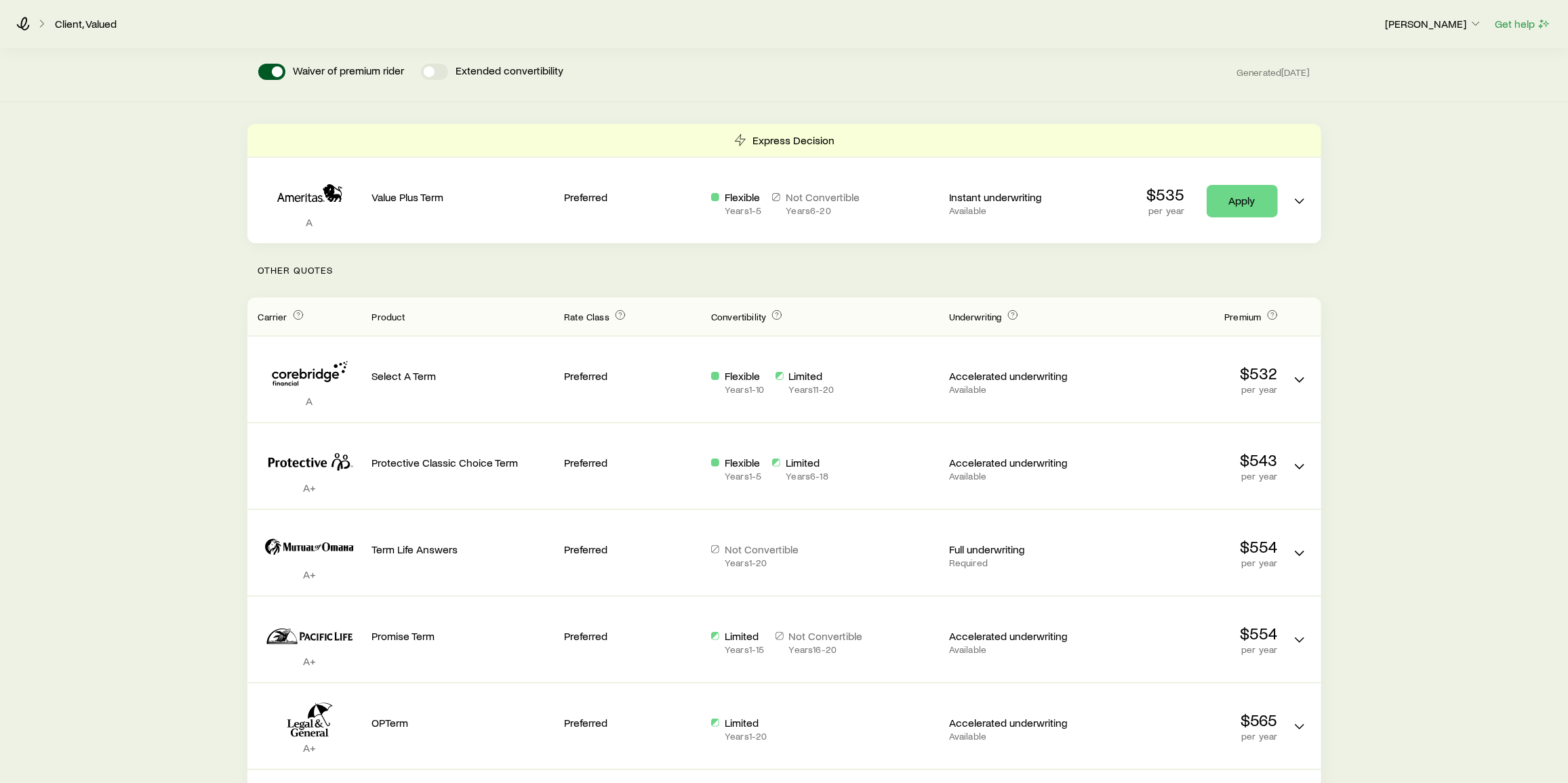
scroll to position [123, 0]
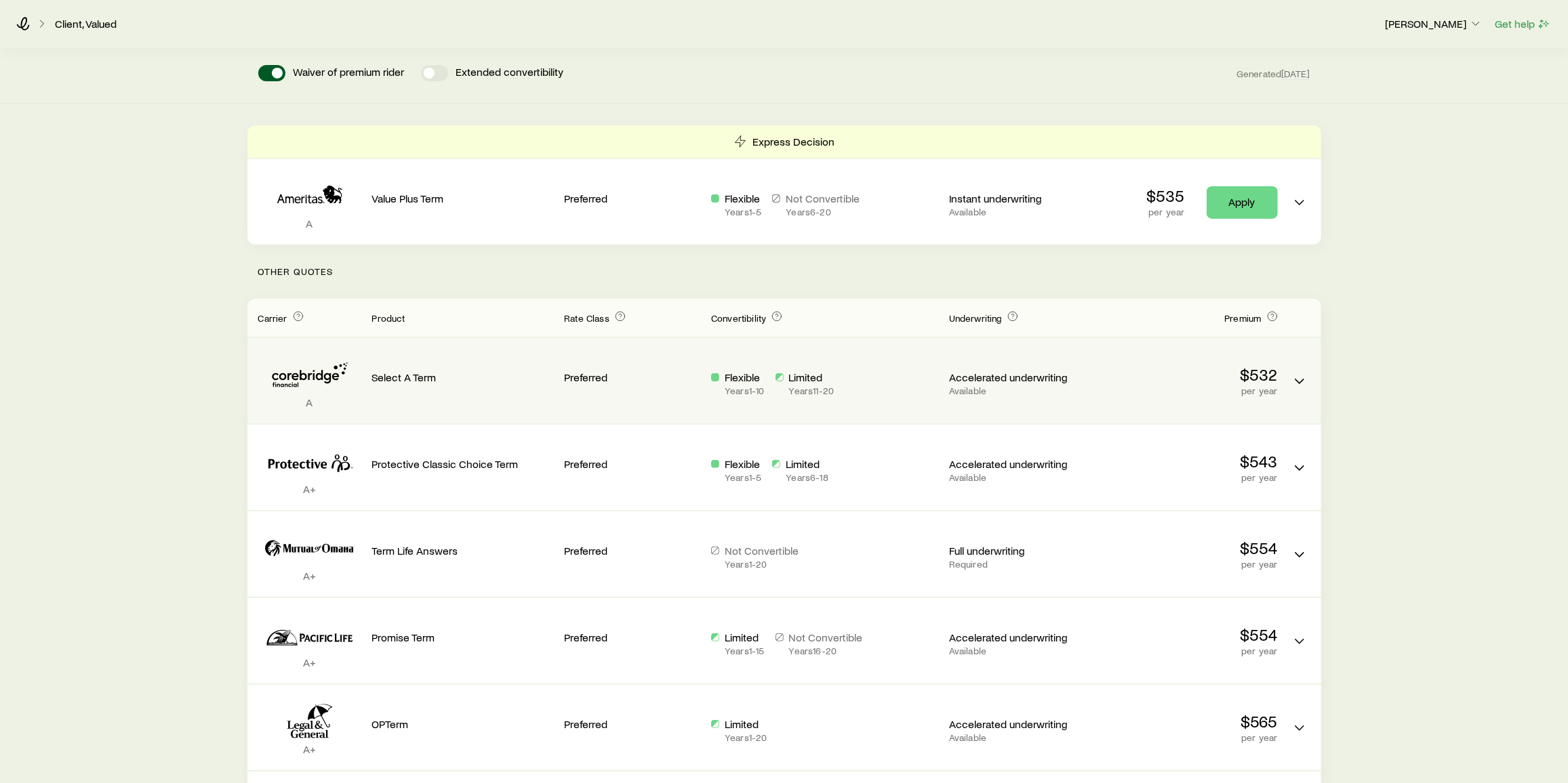
click at [327, 376] on icon "Term quotes" at bounding box center [310, 375] width 103 height 41
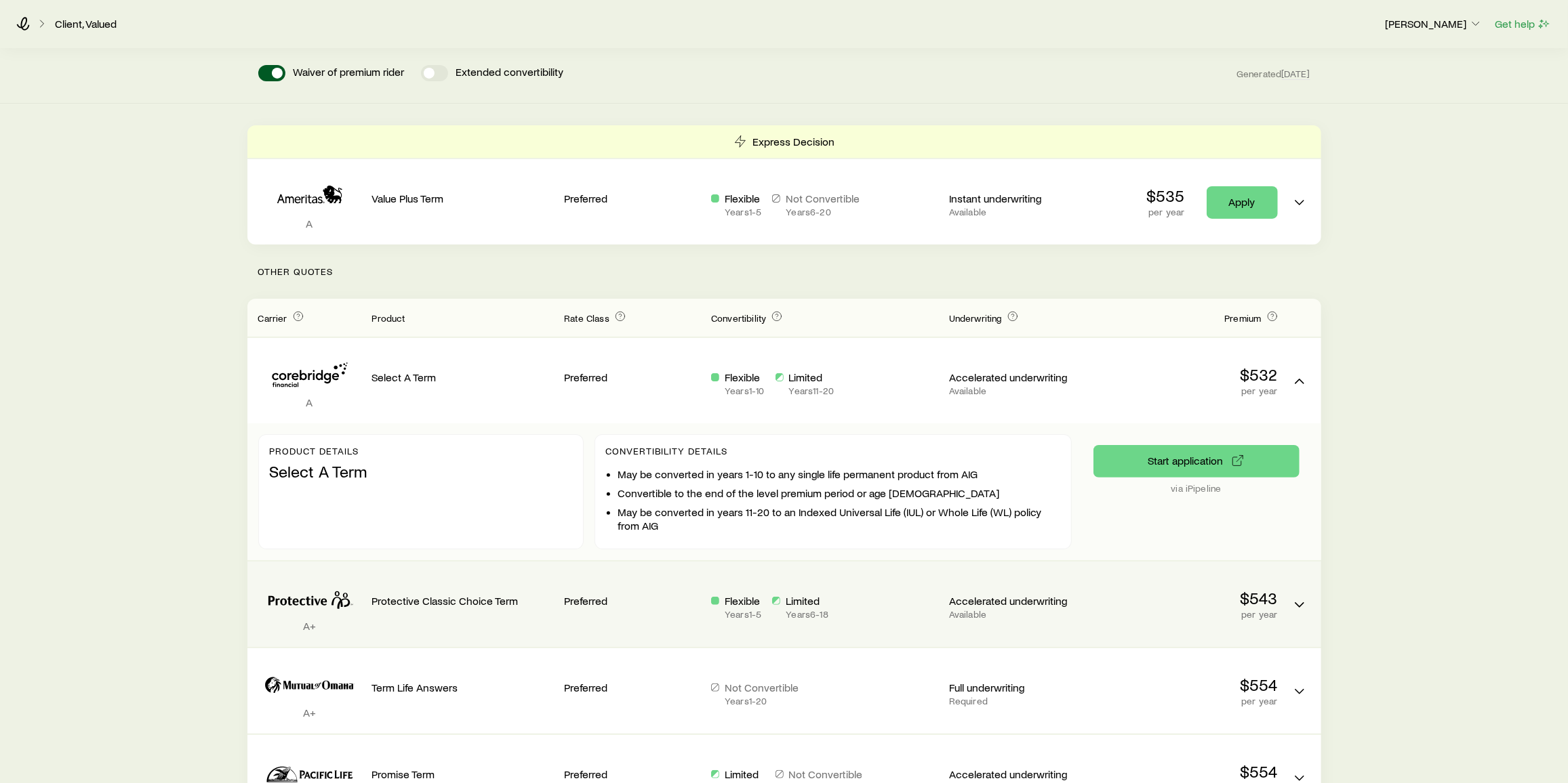
click at [648, 388] on div "Preferred" at bounding box center [632, 599] width 136 height 53
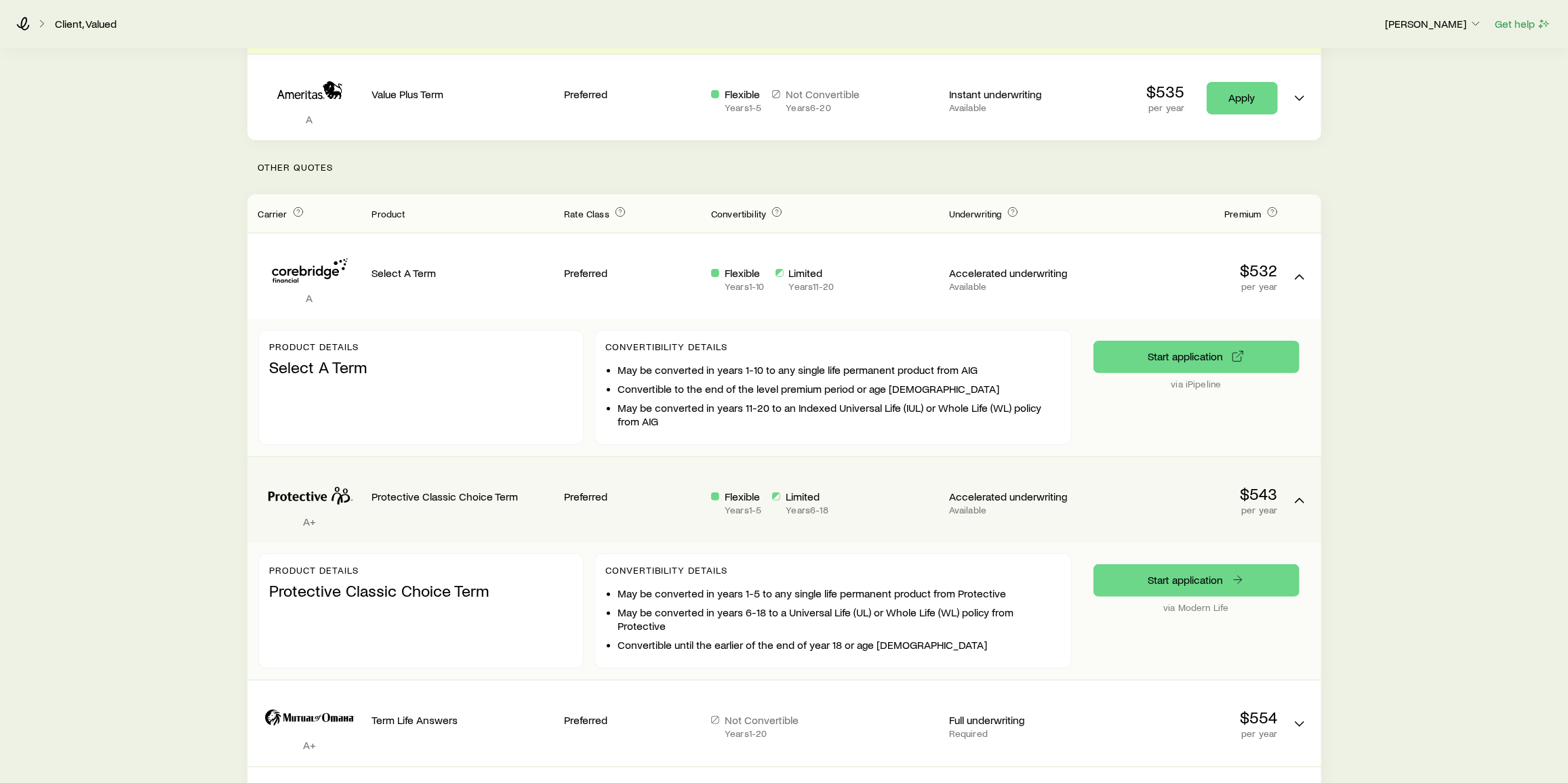
scroll to position [250, 0]
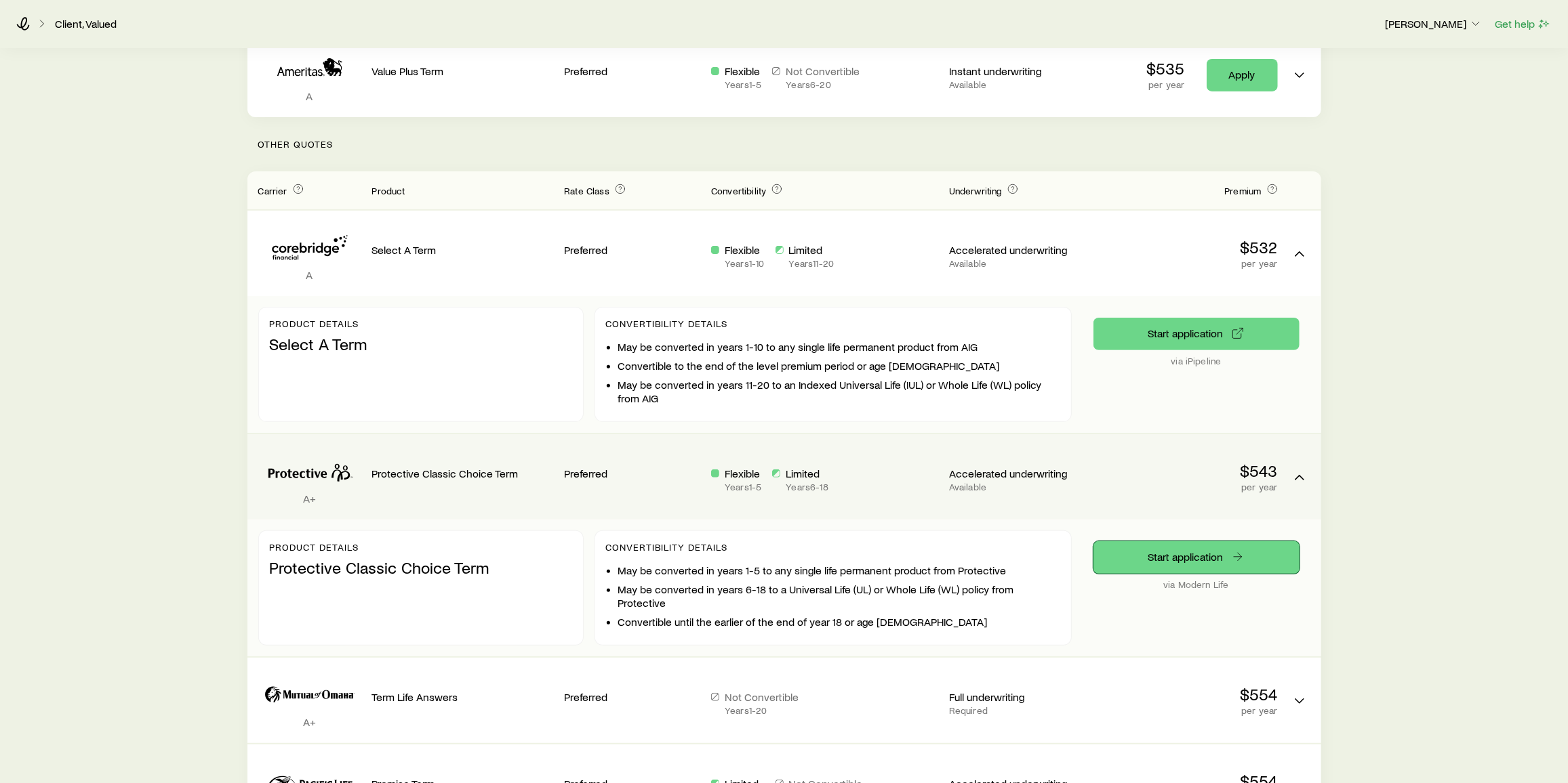
click at [788, 388] on link "Start application" at bounding box center [1197, 557] width 206 height 32
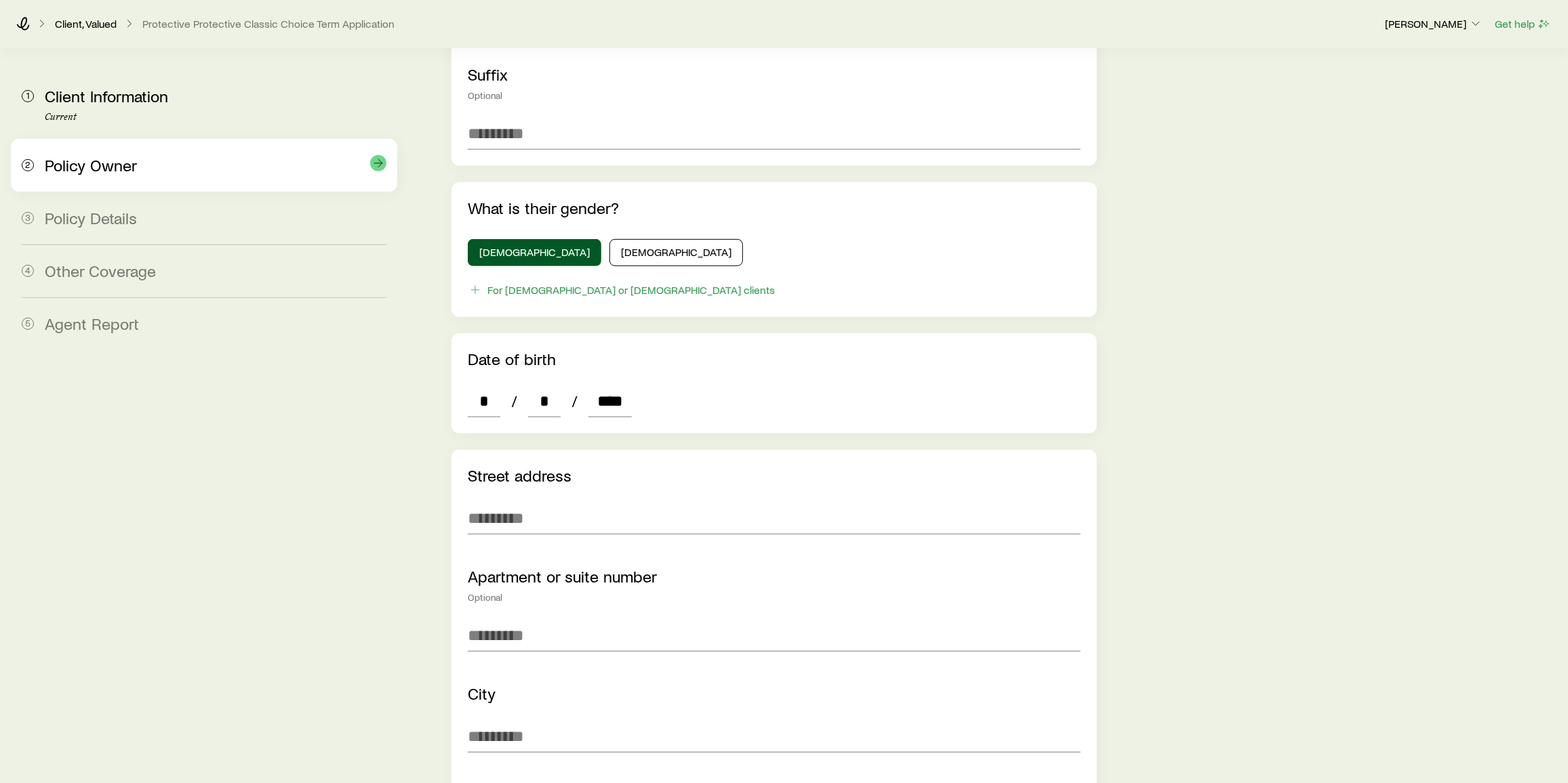
scroll to position [504, 0]
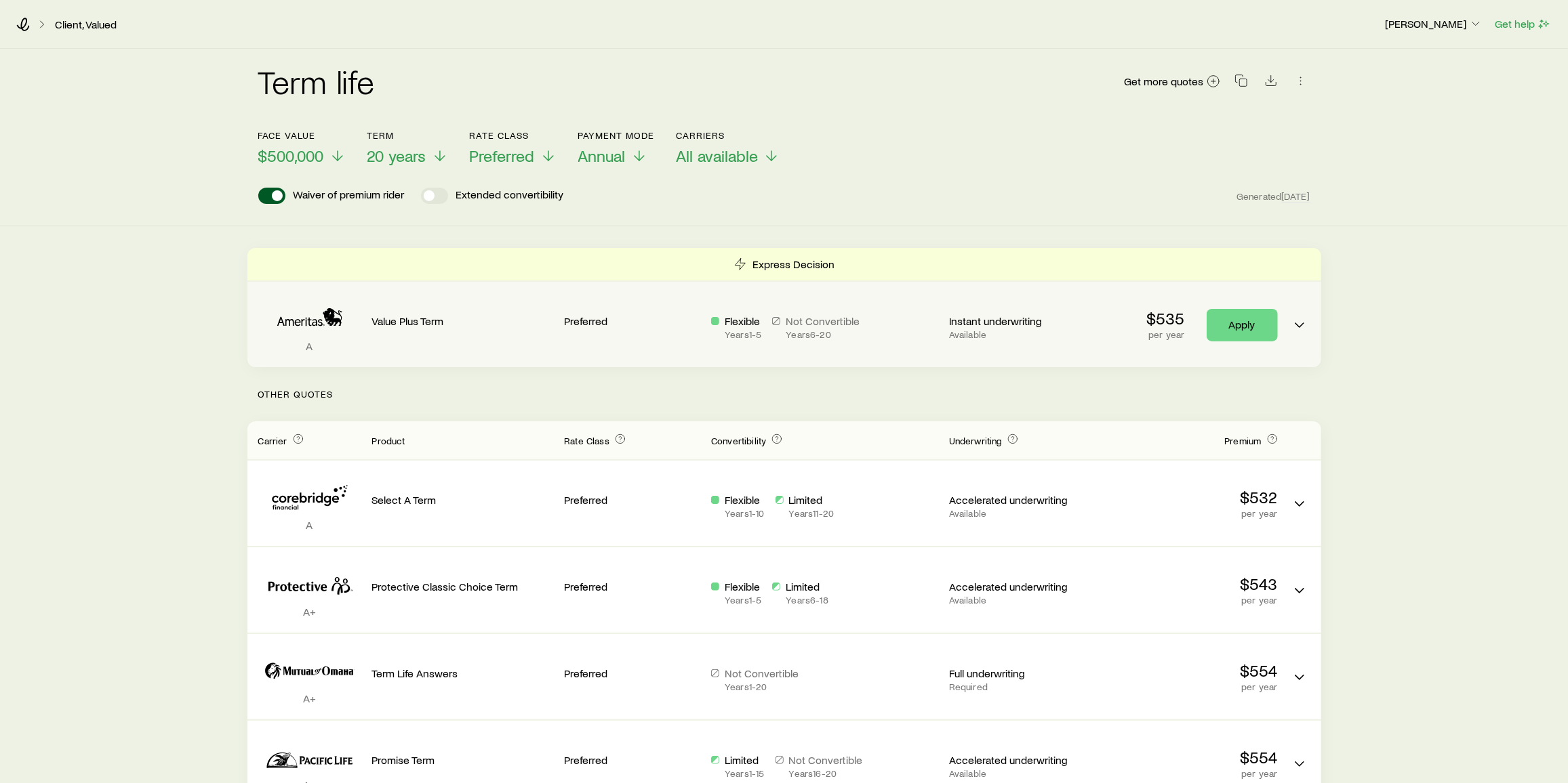
click at [561, 343] on div "A Value Plus Term Preferred Flexible Years 1 - 5 Not Convertible Years 6 - 20 I…" at bounding box center [785, 324] width 1074 height 85
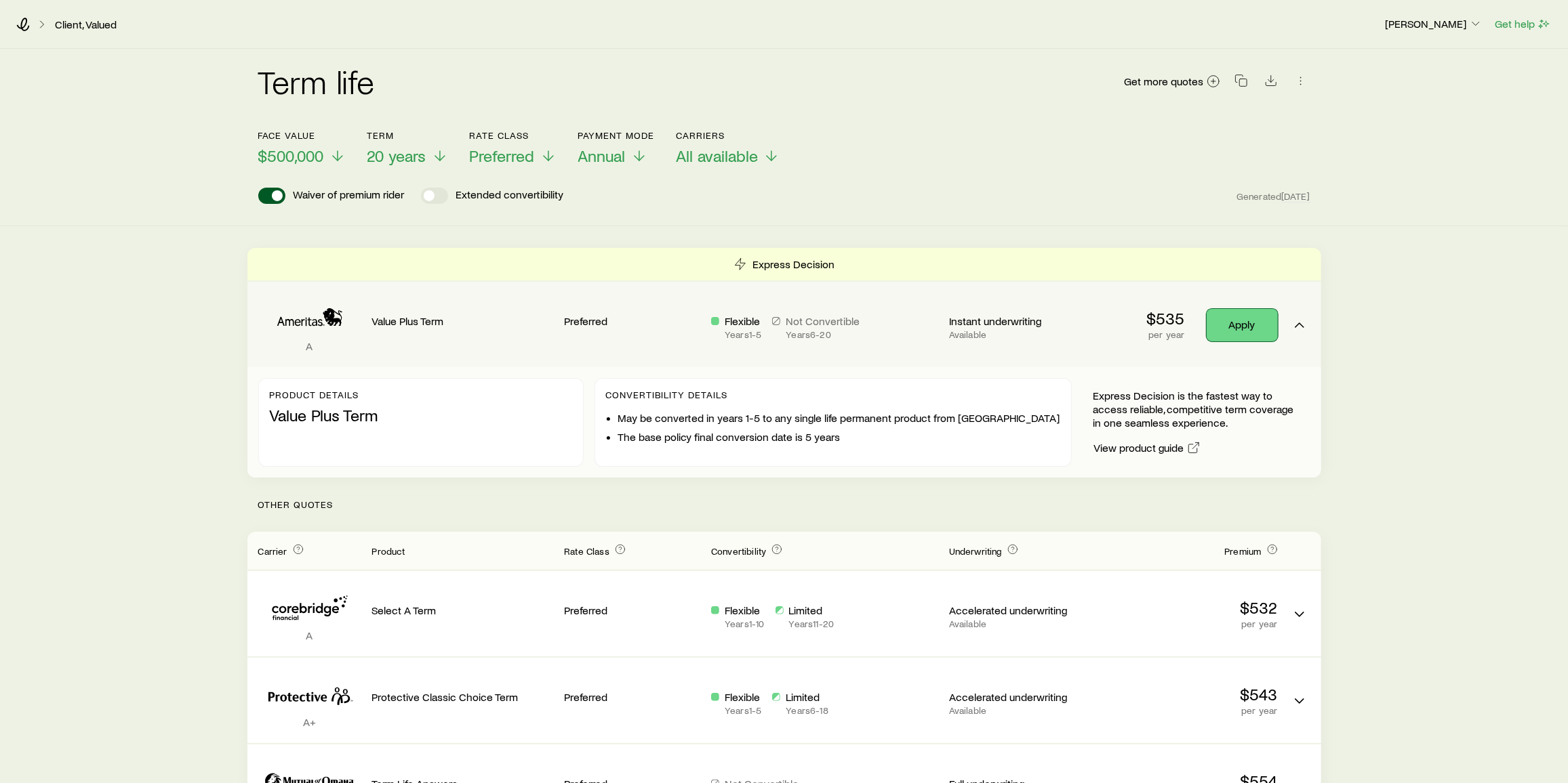
click at [788, 323] on link "Apply" at bounding box center [1242, 324] width 72 height 32
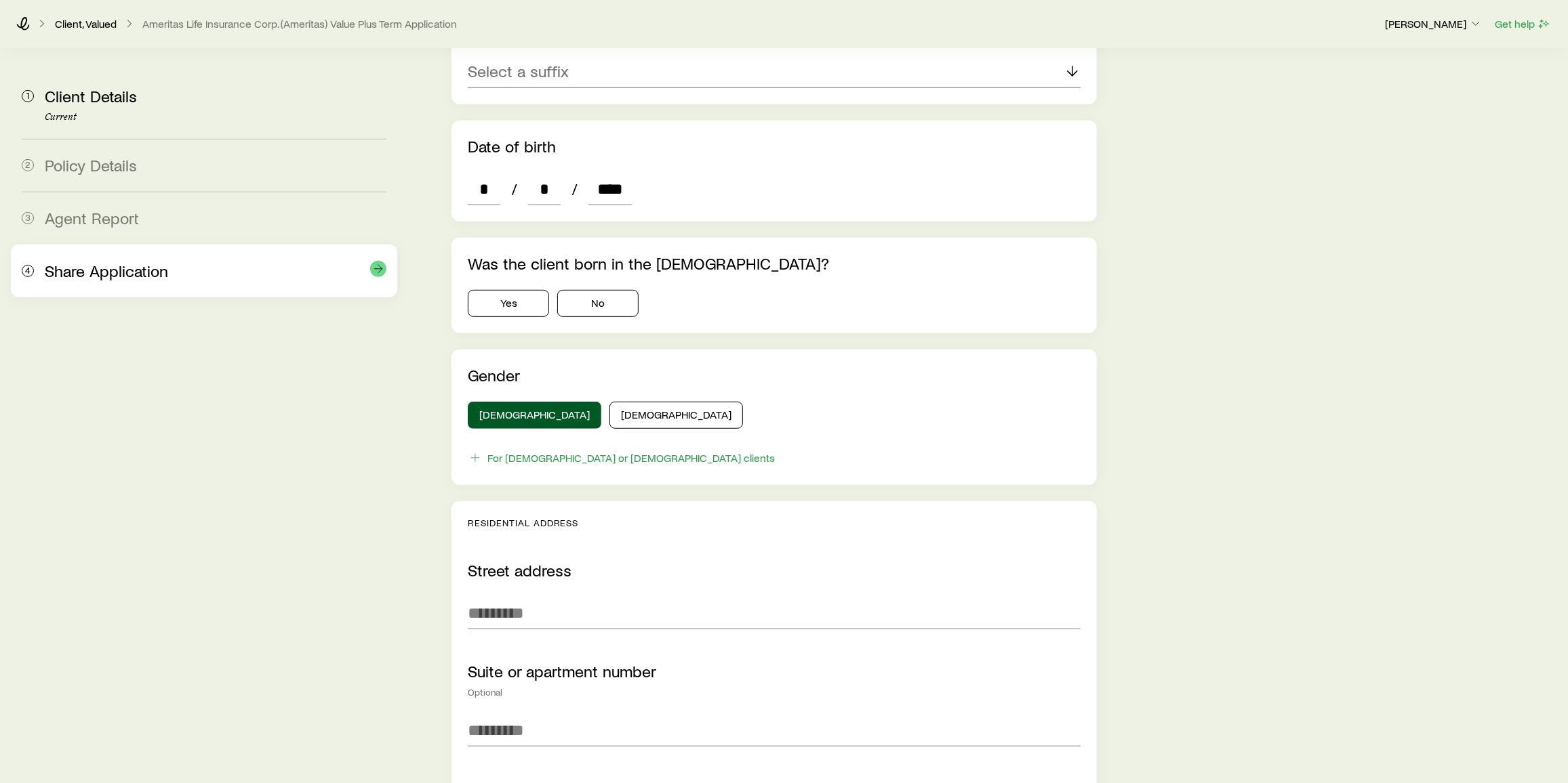
scroll to position [624, 0]
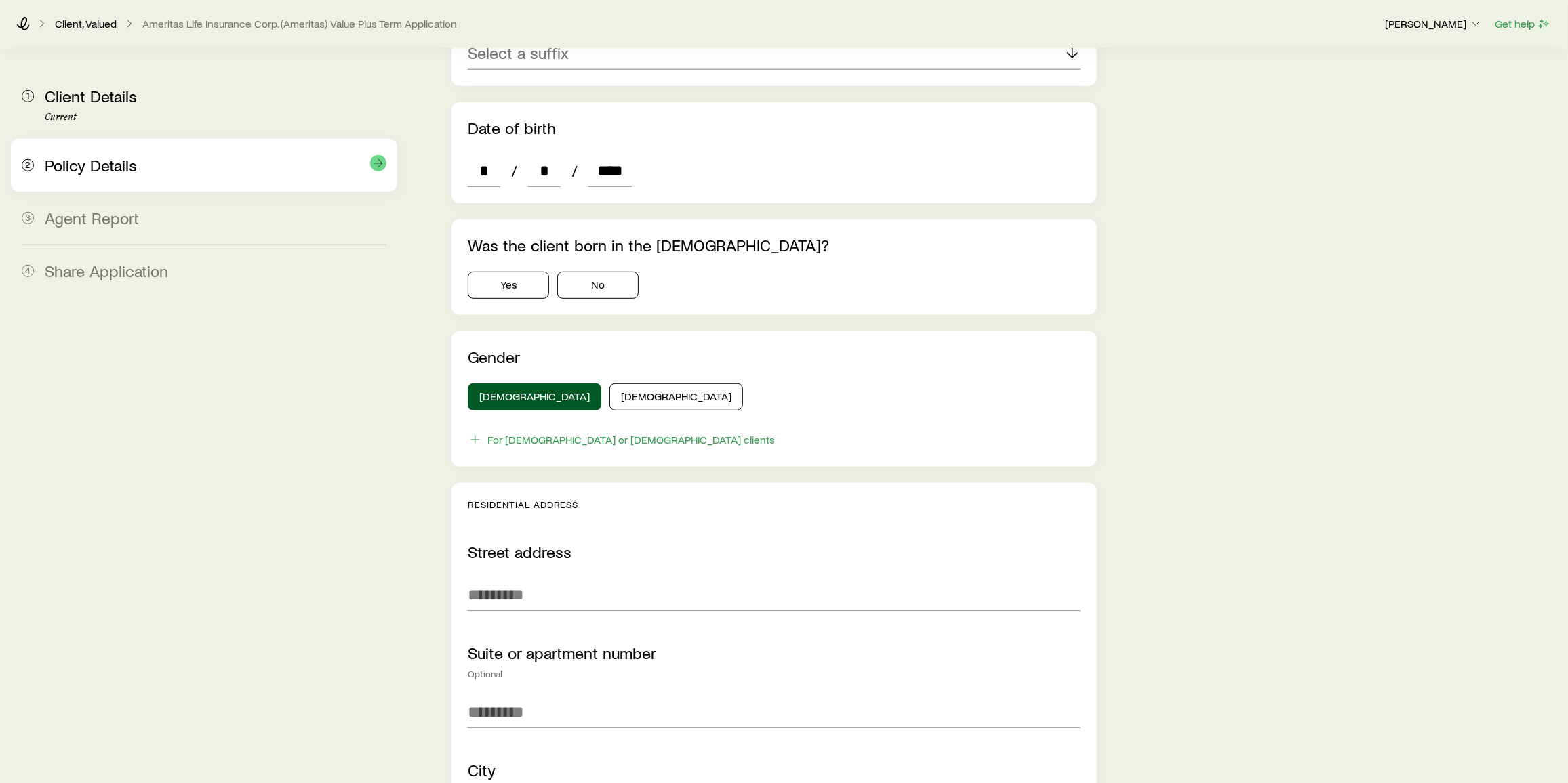
click at [127, 159] on span "Policy Details" at bounding box center [90, 165] width 92 height 20
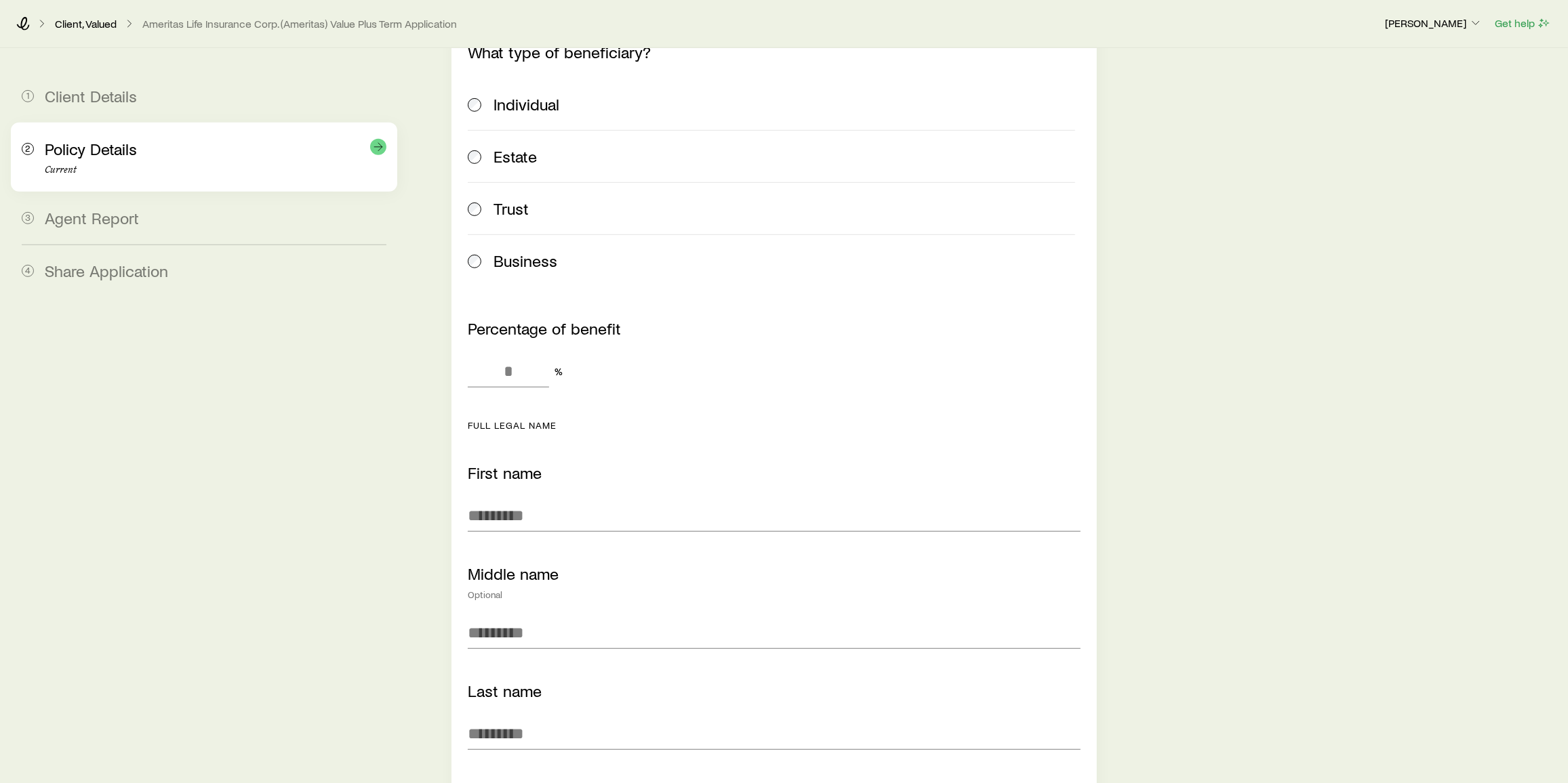
scroll to position [0, 0]
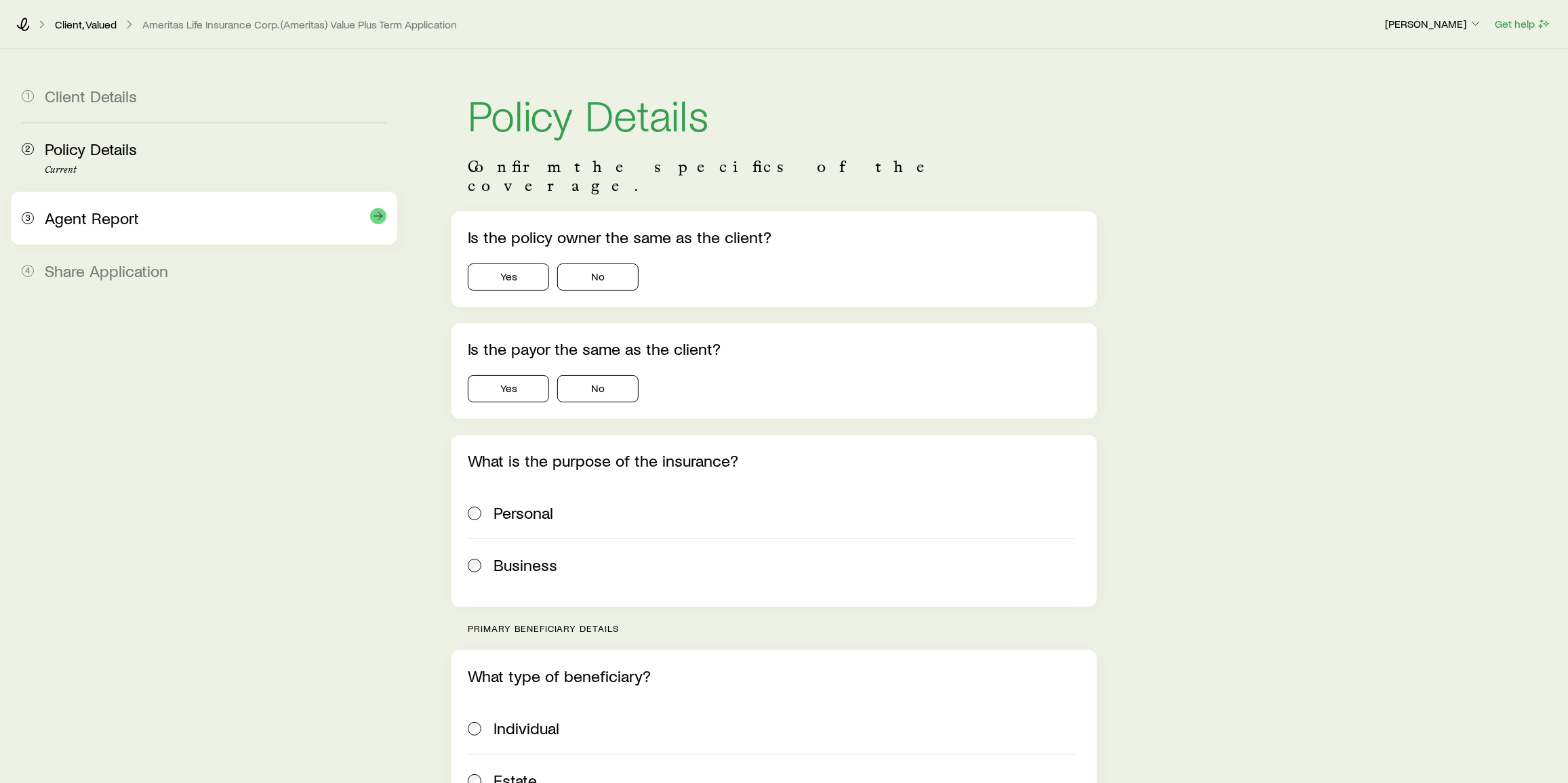
click at [38, 216] on div "3 Agent Report" at bounding box center [204, 218] width 365 height 53
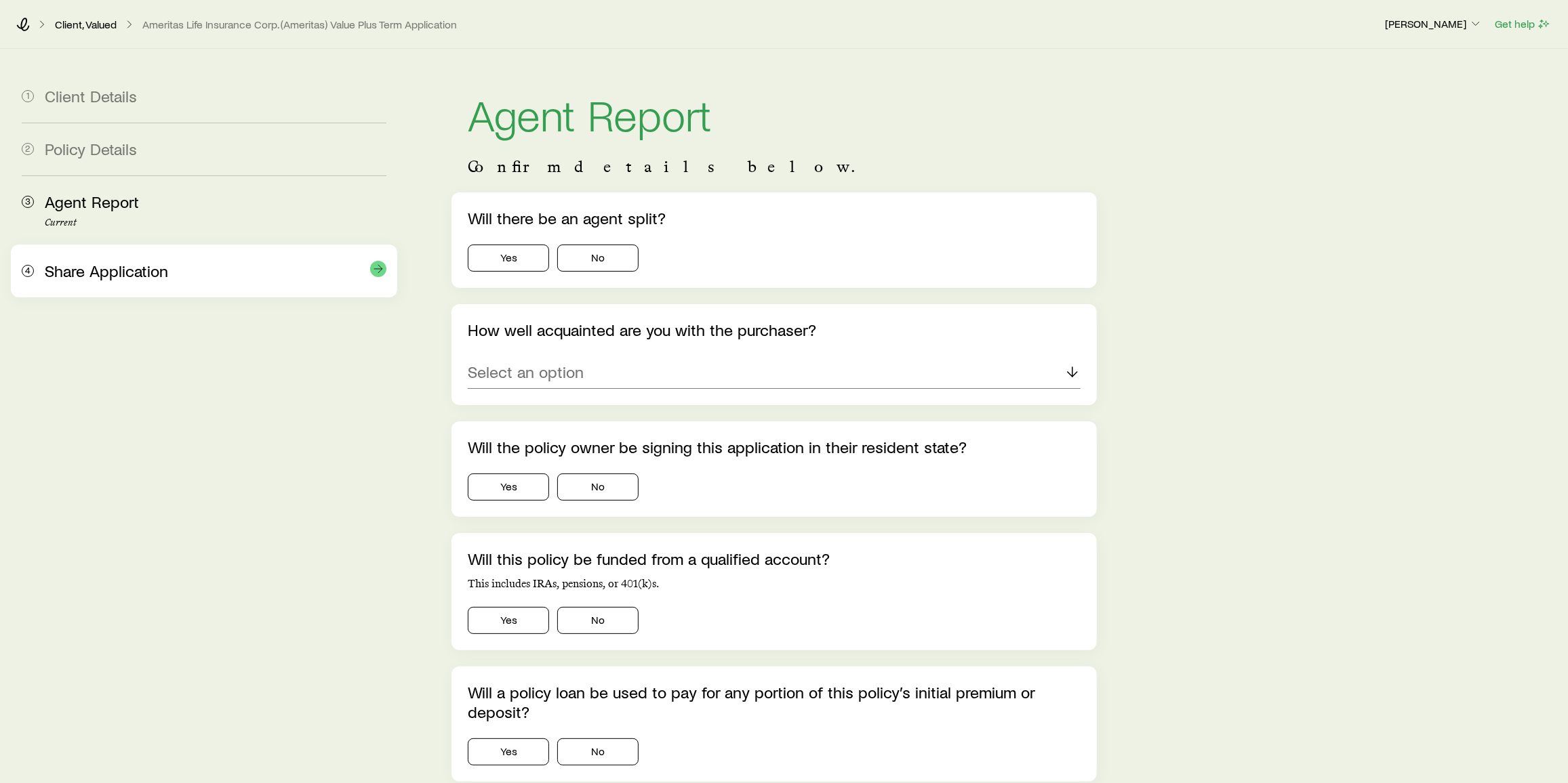
click at [103, 273] on span "Share Application" at bounding box center [106, 271] width 124 height 20
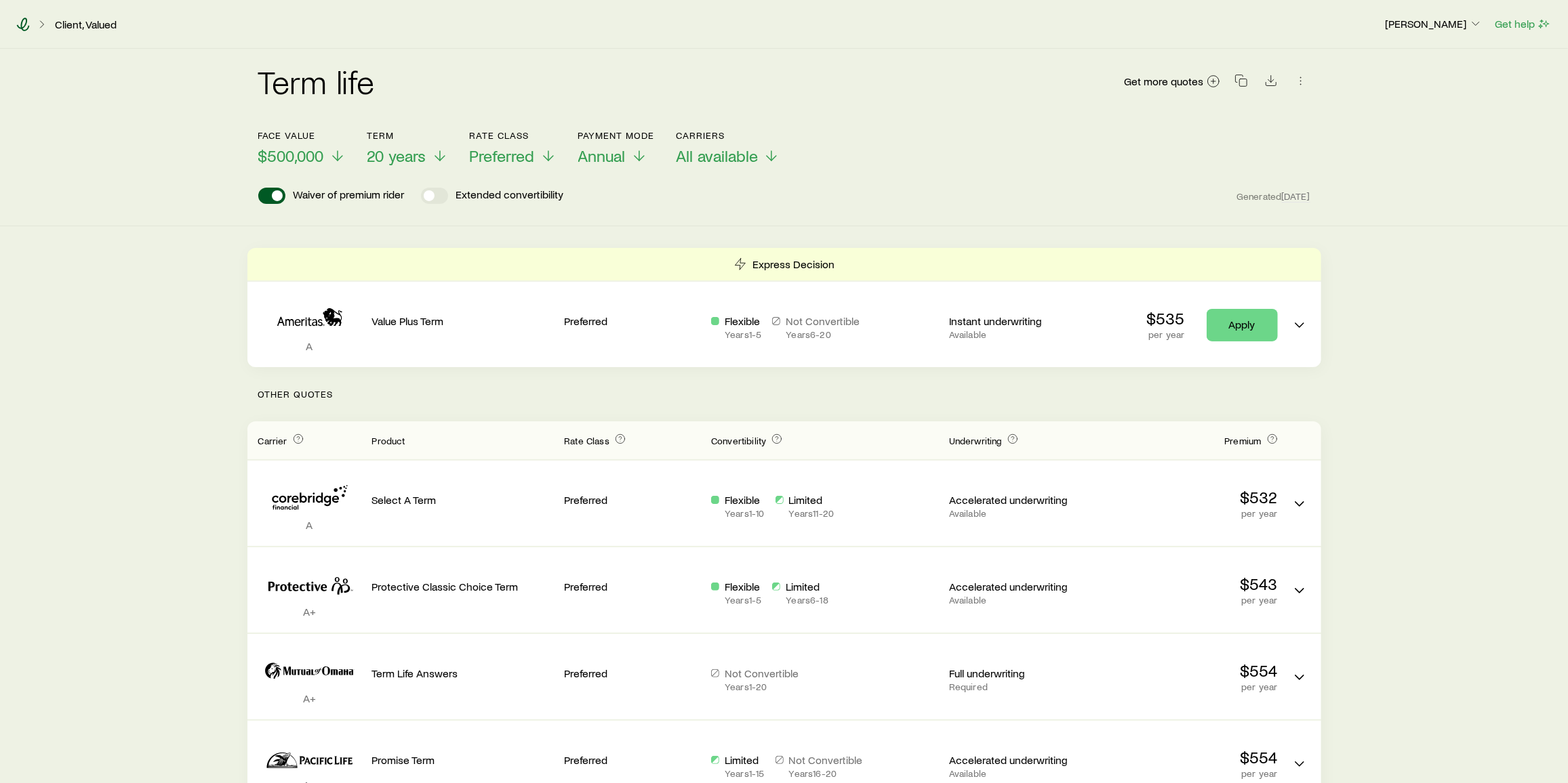
click at [20, 21] on icon at bounding box center [23, 24] width 14 height 14
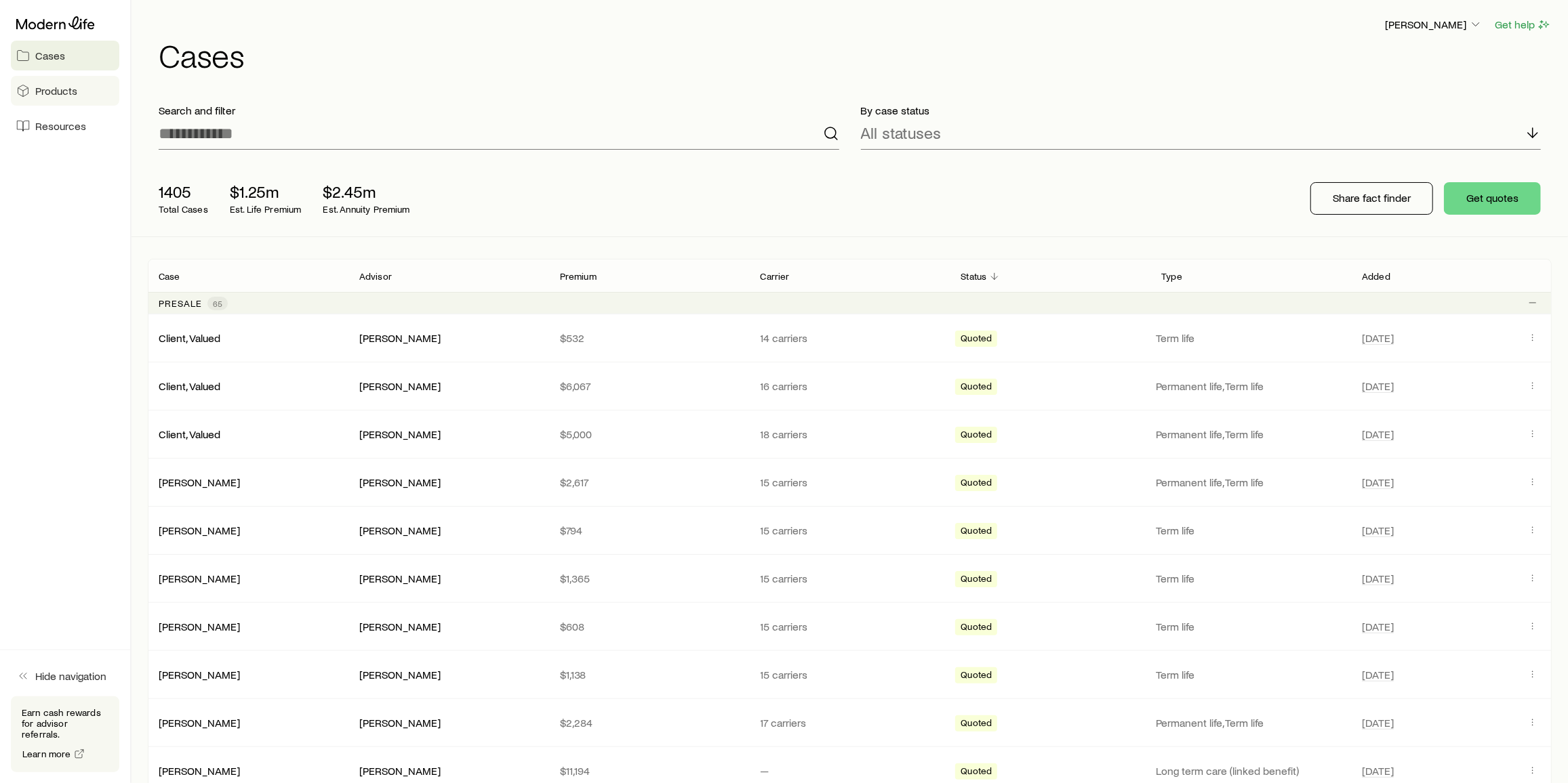
click at [73, 87] on span "Products" at bounding box center [56, 91] width 42 height 14
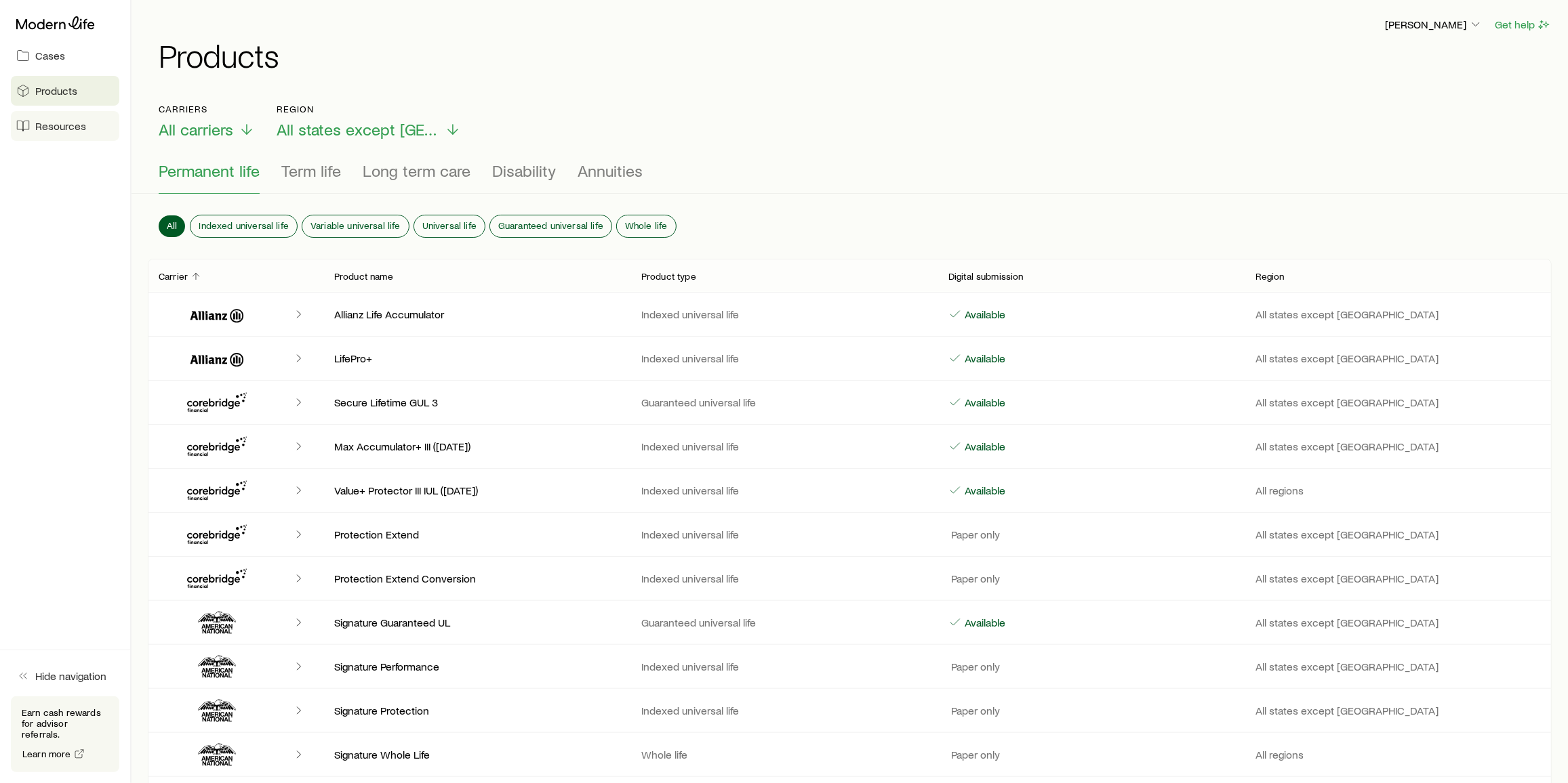
click at [79, 124] on span "Resources" at bounding box center [61, 126] width 51 height 14
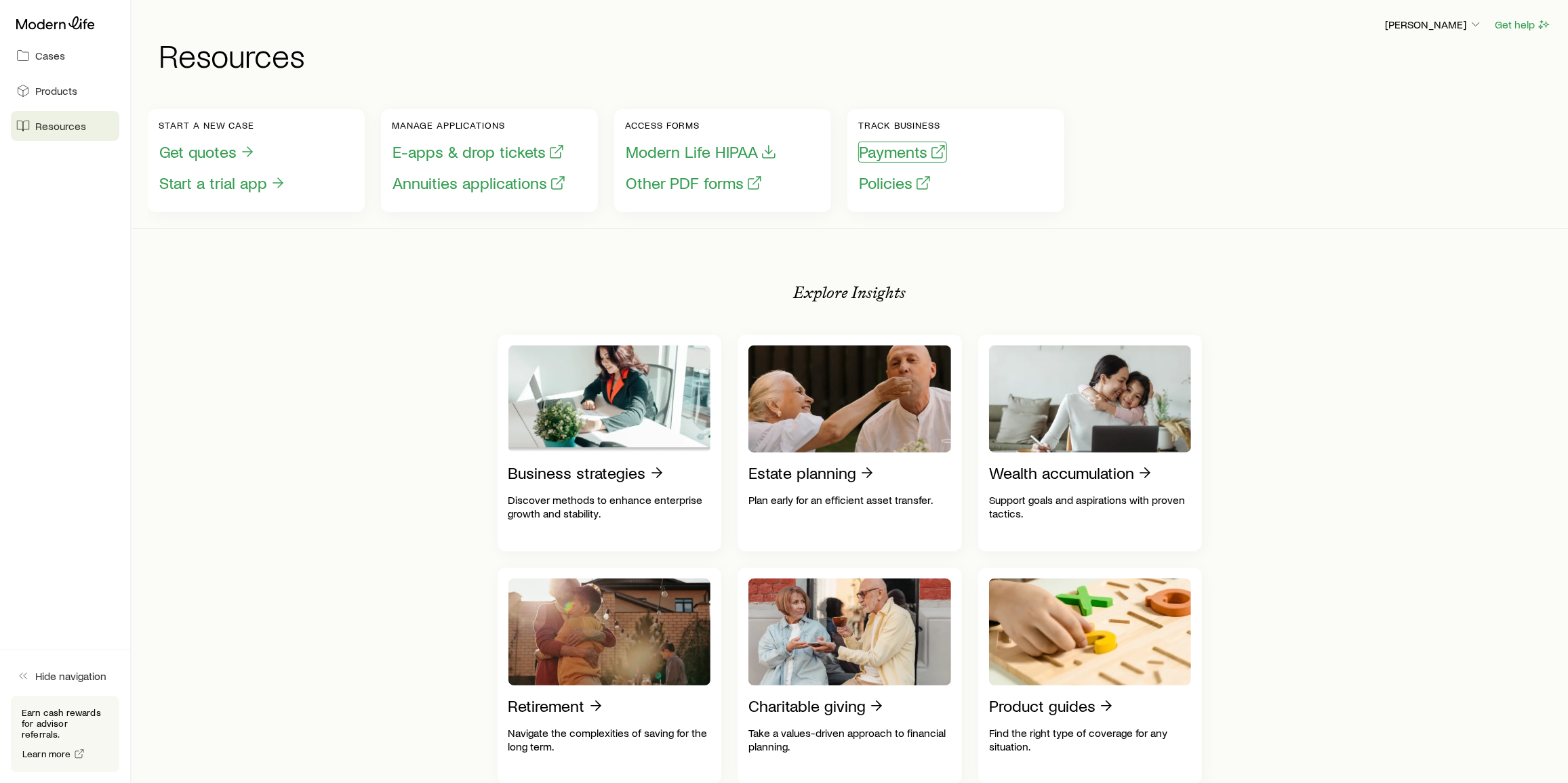
click at [788, 146] on button "Payments" at bounding box center [902, 152] width 89 height 21
click at [788, 21] on p "[PERSON_NAME]" at bounding box center [1434, 24] width 98 height 14
click at [788, 62] on span "Licenses and contracts" at bounding box center [1408, 61] width 111 height 14
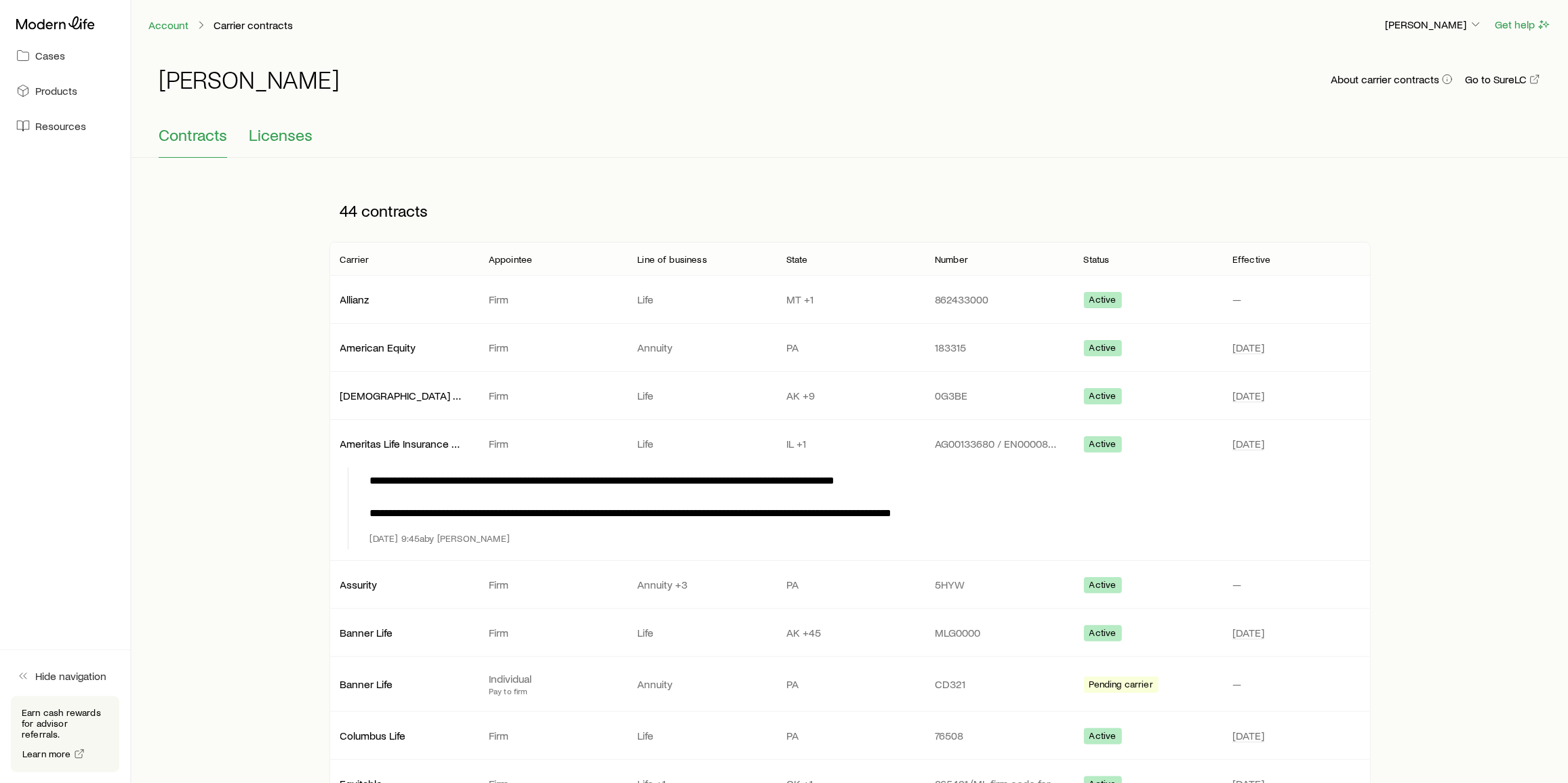
click at [288, 139] on span "Licenses" at bounding box center [280, 135] width 64 height 19
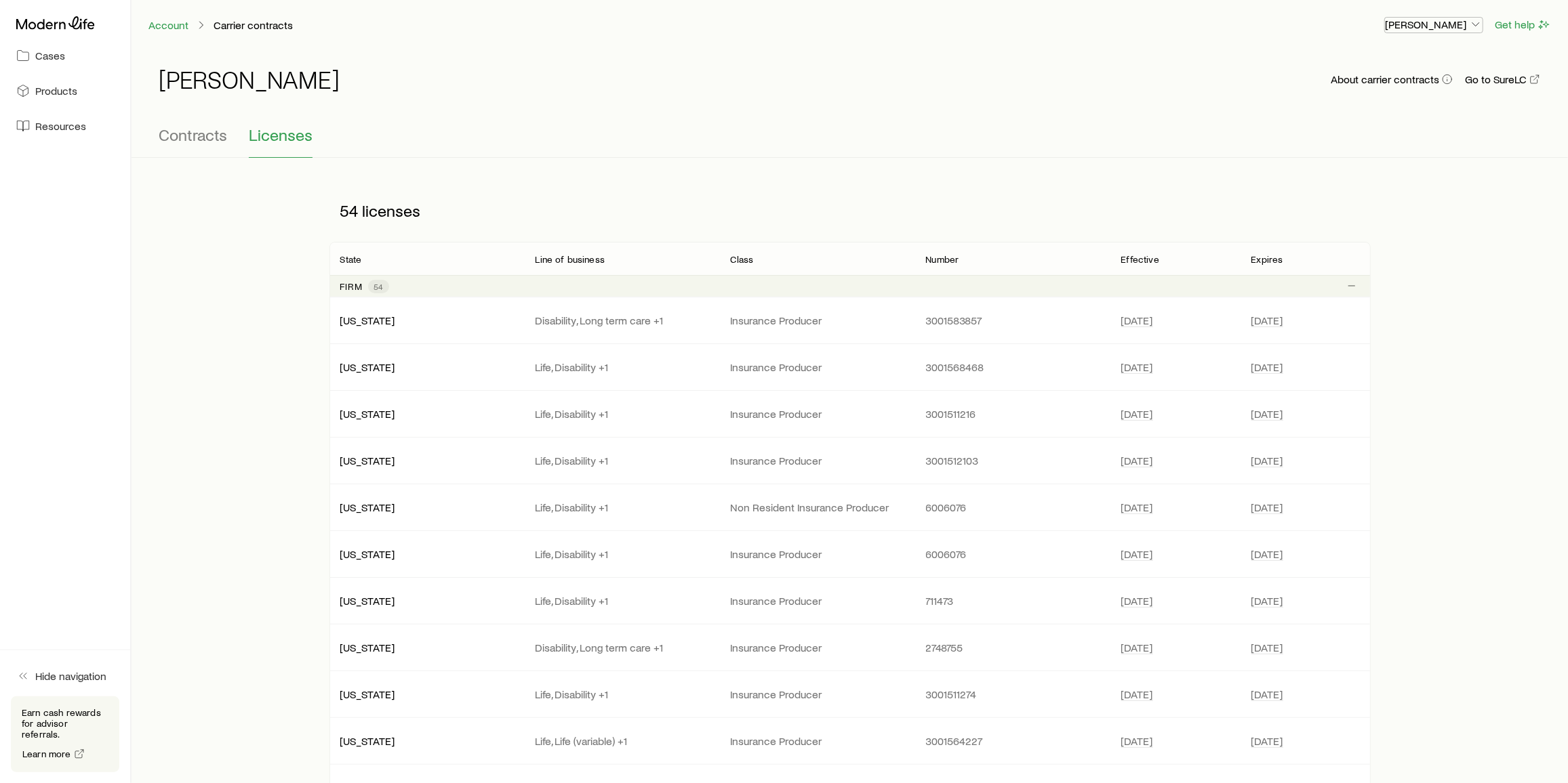
click at [788, 27] on p "[PERSON_NAME]" at bounding box center [1434, 24] width 98 height 14
click at [788, 90] on span "Commission schedule" at bounding box center [1404, 91] width 105 height 14
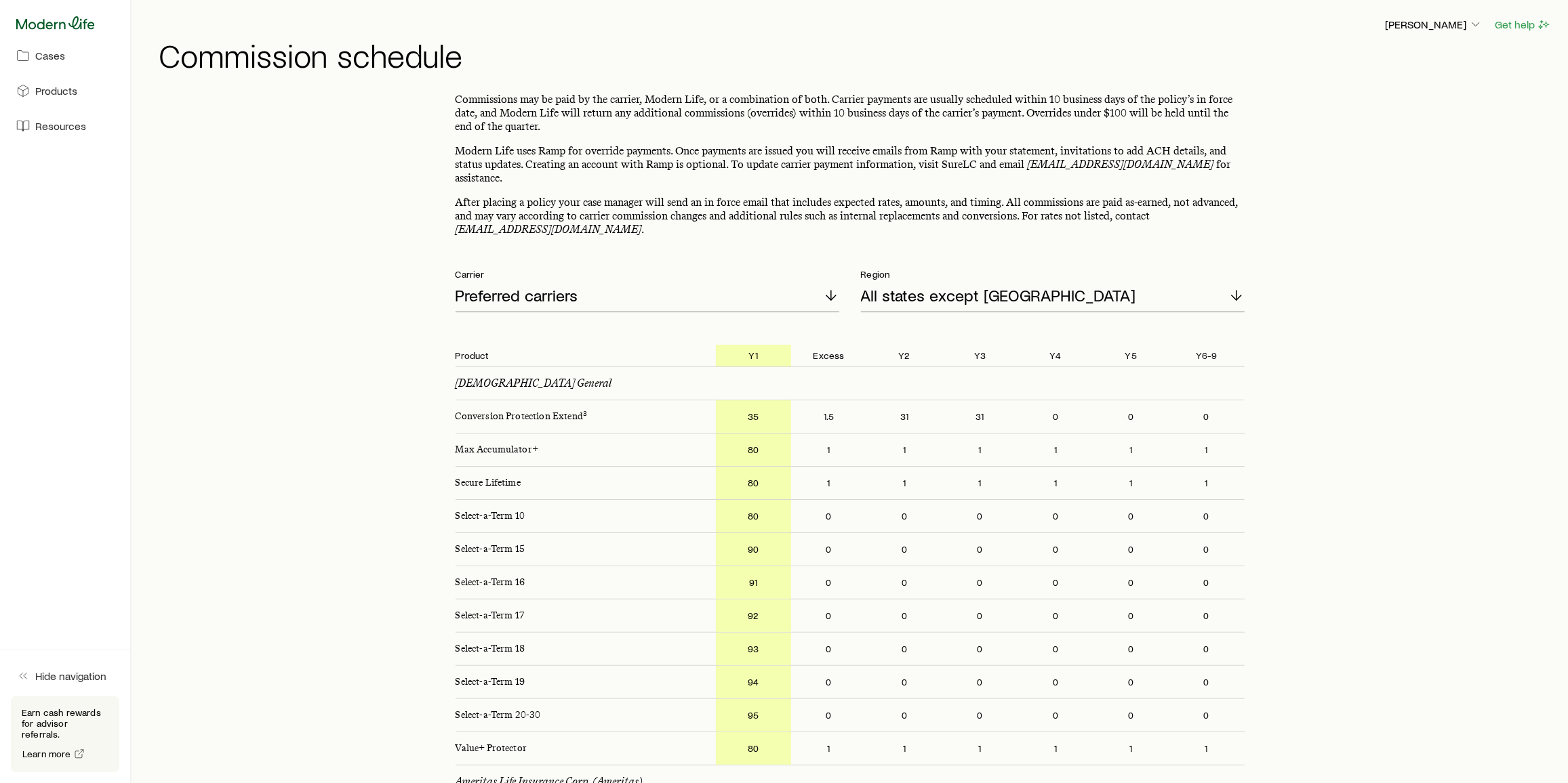
click at [63, 26] on icon at bounding box center [56, 23] width 78 height 14
